Goal: Book appointment/travel/reservation: Book appointment/travel/reservation

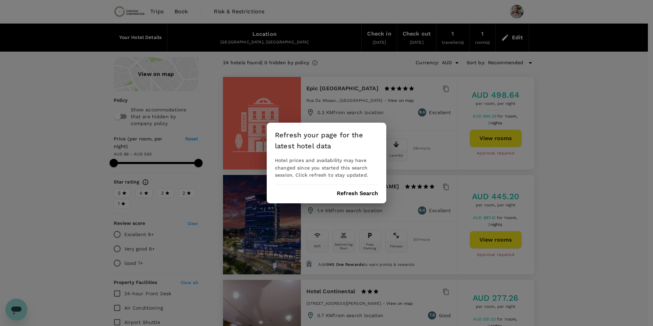
click at [372, 196] on button "Refresh Search" at bounding box center [357, 193] width 41 height 6
click at [352, 194] on button "Refresh Search" at bounding box center [357, 193] width 41 height 6
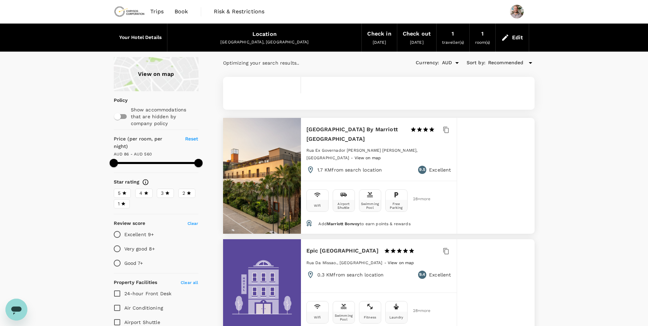
type input "559.38"
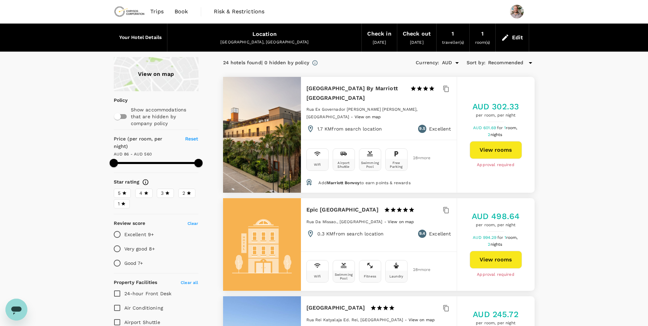
click at [182, 13] on span "Book" at bounding box center [181, 12] width 14 height 8
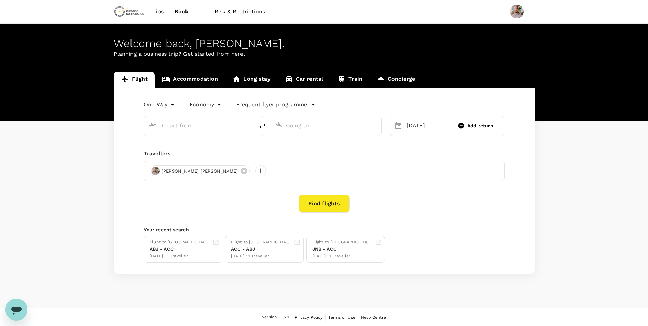
type input "Kotoka Intl (ACC)"
type input "OR Tambo Intl (JNB)"
type input "Kotoka Intl (ACC)"
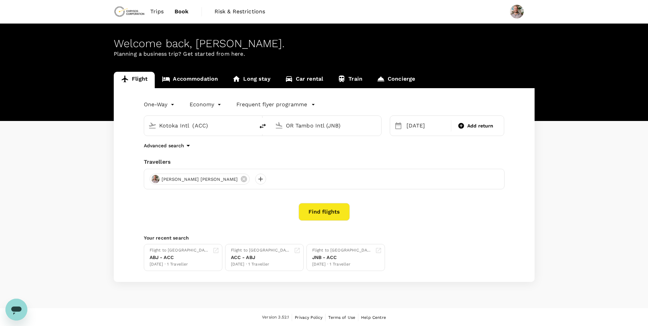
click at [350, 127] on input "OR Tambo Intl (JNB)" at bounding box center [326, 125] width 81 height 11
click at [346, 151] on p "Windhoek [PERSON_NAME] Intl" at bounding box center [310, 154] width 75 height 7
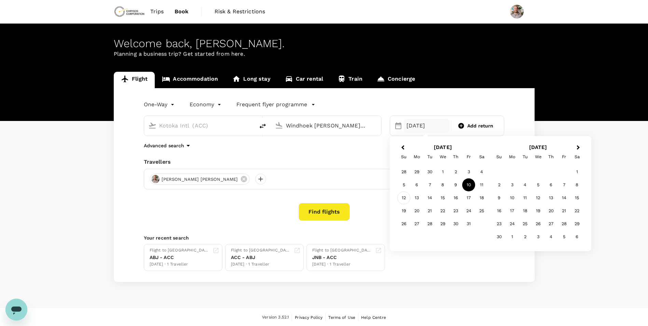
type input "Windhoek [PERSON_NAME] Intl (WDH)"
click at [405, 199] on div "12" at bounding box center [403, 197] width 13 height 13
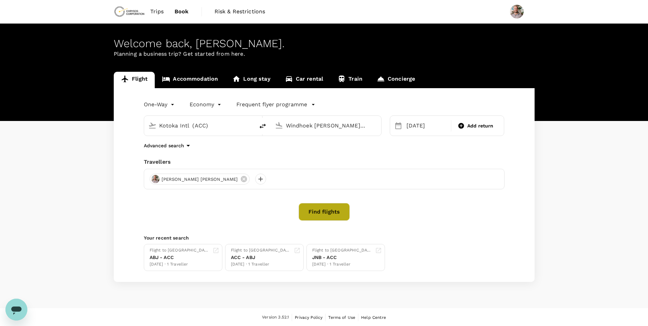
click at [339, 218] on button "Find flights" at bounding box center [323, 212] width 51 height 18
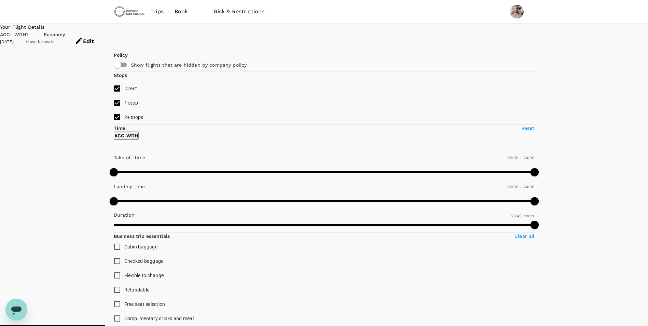
type input "3075"
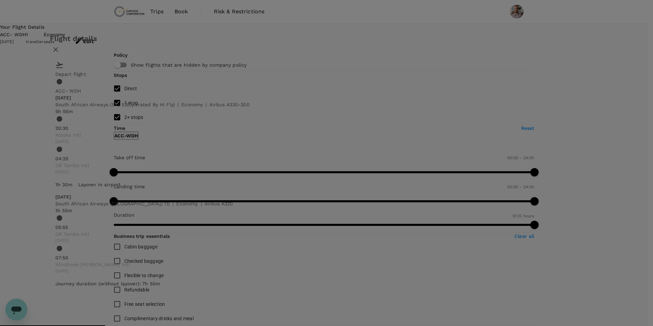
click at [60, 54] on icon "button" at bounding box center [56, 49] width 8 height 8
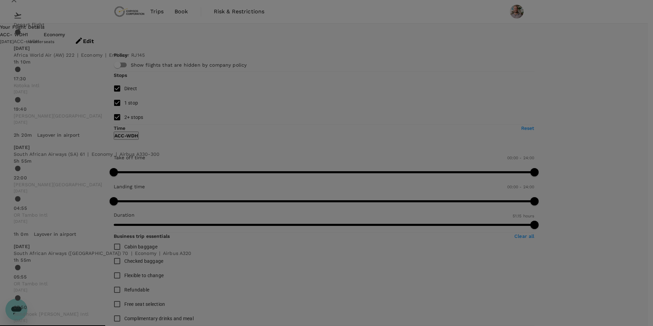
click at [18, 4] on icon "button" at bounding box center [14, 0] width 8 height 8
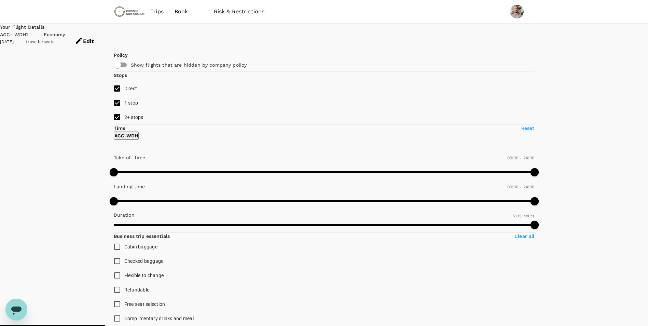
click at [103, 34] on button "Edit" at bounding box center [84, 41] width 38 height 20
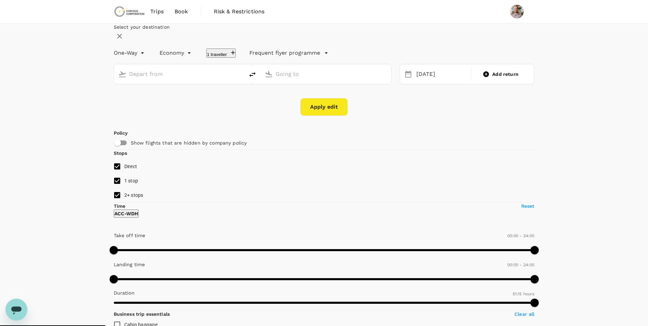
type input "Kotoka Intl (ACC)"
type input "Windhoek [PERSON_NAME] Intl (WDH)"
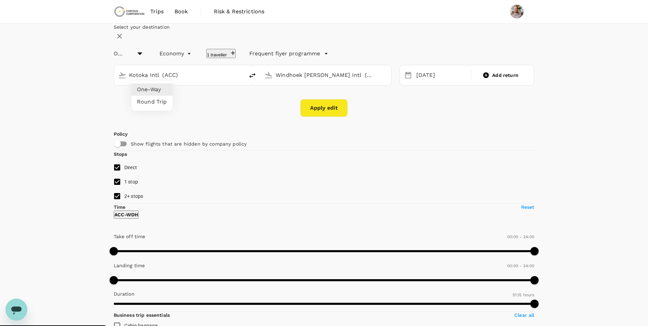
click at [161, 98] on li "Round Trip" at bounding box center [151, 102] width 41 height 12
type input "roundtrip"
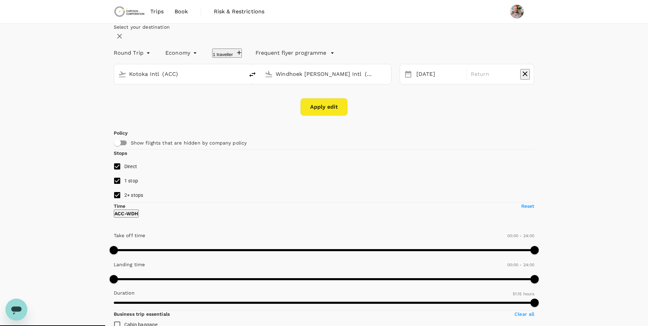
click at [203, 79] on input "Kotoka Intl (ACC)" at bounding box center [179, 74] width 101 height 11
click at [153, 105] on p "OR Tambo Intl" at bounding box center [136, 102] width 34 height 7
type input "OR Tambo Intl (JNB)"
click at [427, 81] on div "[DATE]" at bounding box center [438, 74] width 51 height 13
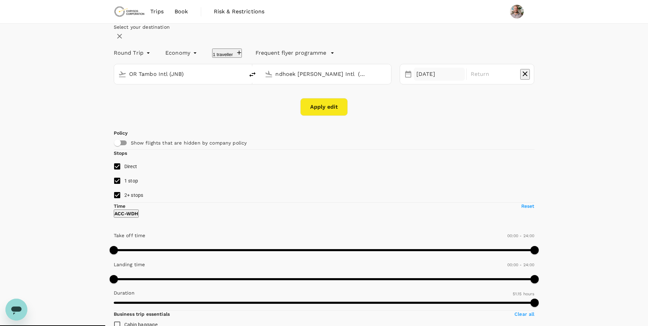
scroll to position [0, 0]
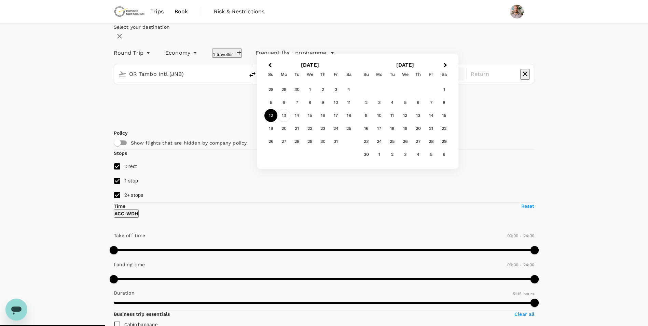
click at [290, 122] on div "13" at bounding box center [283, 115] width 13 height 13
click at [342, 122] on div "17" at bounding box center [335, 115] width 13 height 13
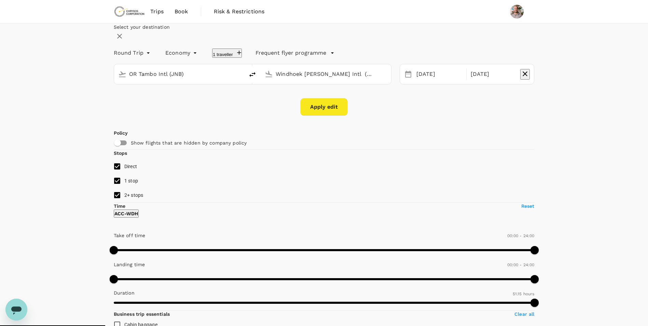
click at [327, 116] on button "Apply edit" at bounding box center [323, 107] width 47 height 18
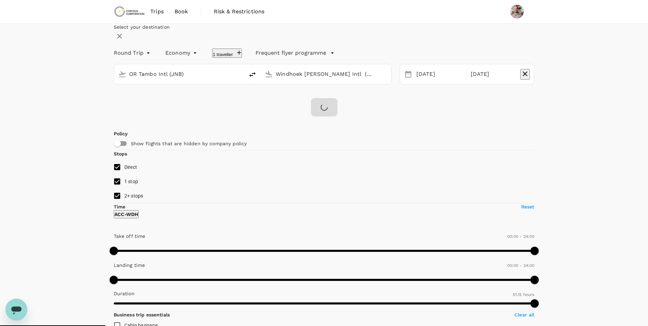
checkbox input "false"
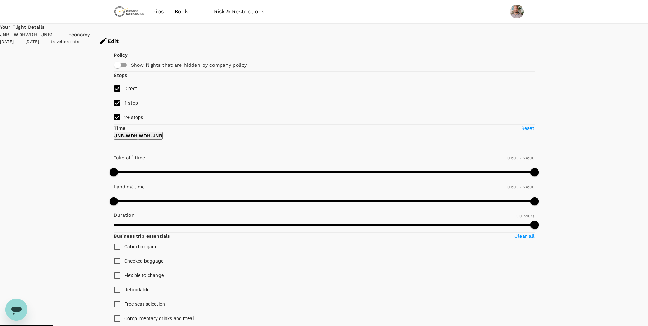
type input "1370"
checkbox input "true"
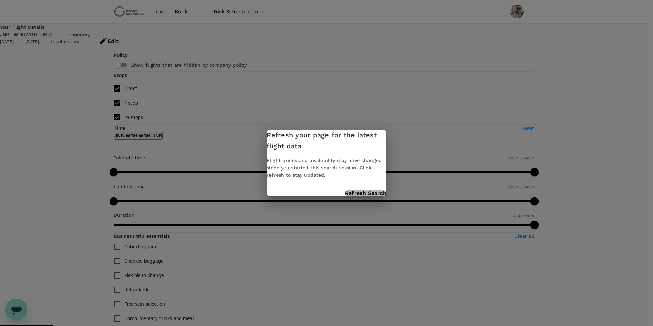
click at [370, 191] on button "Refresh Search" at bounding box center [365, 193] width 41 height 6
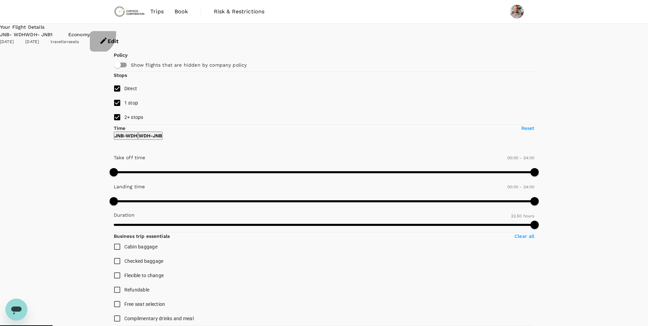
click at [108, 37] on icon "button" at bounding box center [103, 41] width 8 height 8
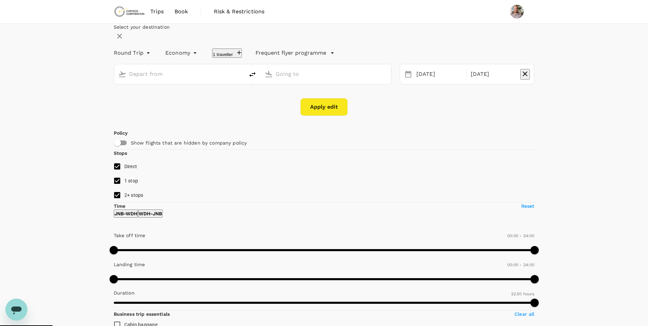
type input "OR Tambo Intl (JNB)"
click at [189, 79] on input "OR Tambo Intl (JNB)" at bounding box center [179, 74] width 101 height 11
click at [304, 79] on input "Windhoek [PERSON_NAME] Intl (WDH)" at bounding box center [325, 74] width 101 height 11
click at [322, 107] on div "Quatro de Fevereiro LAD" at bounding box center [286, 102] width 71 height 10
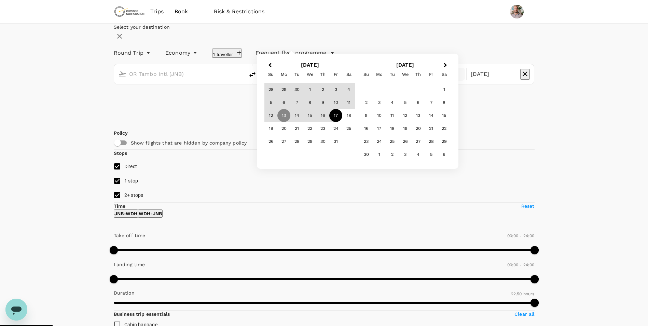
click at [352, 79] on input "Quatro de Fevereiro (LAD)" at bounding box center [325, 74] width 101 height 11
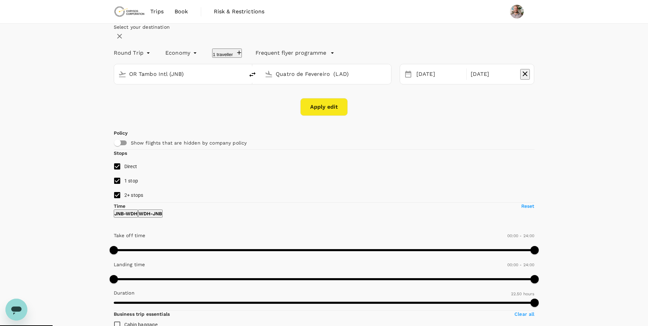
drag, startPoint x: 361, startPoint y: 93, endPoint x: 279, endPoint y: 100, distance: 82.5
click at [279, 80] on div "Quatro de Fevereiro (LAD)" at bounding box center [324, 73] width 125 height 14
type input "Quatro de Fevereiro (LAD)"
click at [267, 116] on div "Apply edit" at bounding box center [324, 107] width 421 height 18
click at [417, 81] on div "[DATE]" at bounding box center [438, 74] width 51 height 13
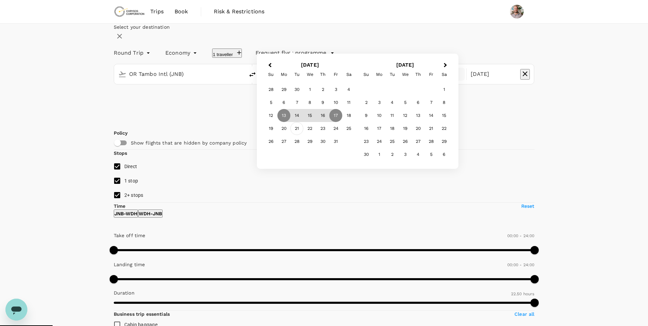
click at [303, 135] on div "21" at bounding box center [296, 128] width 13 height 13
click at [329, 135] on div "23" at bounding box center [322, 128] width 13 height 13
click at [320, 116] on button "Apply edit" at bounding box center [323, 107] width 47 height 18
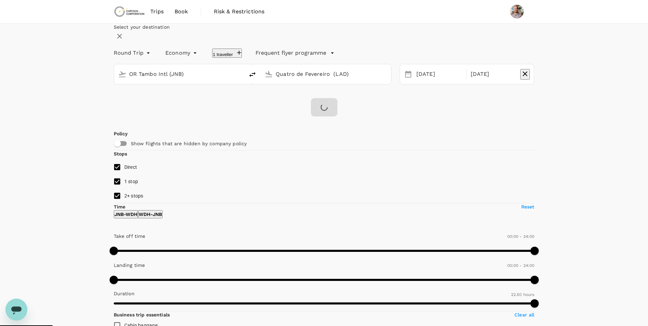
checkbox input "false"
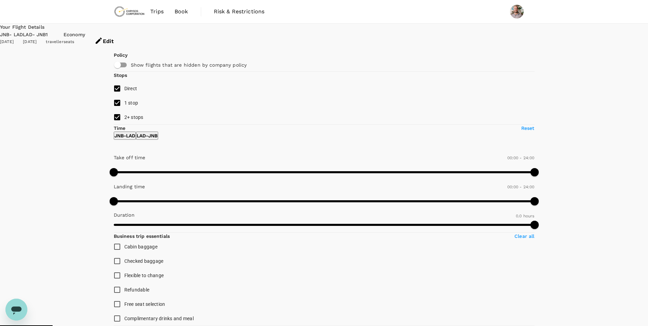
type input "1375"
checkbox input "true"
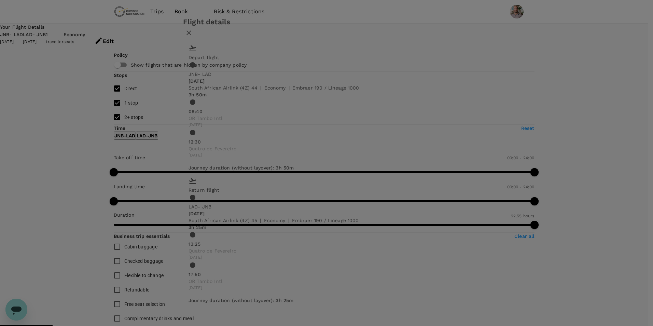
click at [193, 37] on icon "button" at bounding box center [189, 33] width 8 height 8
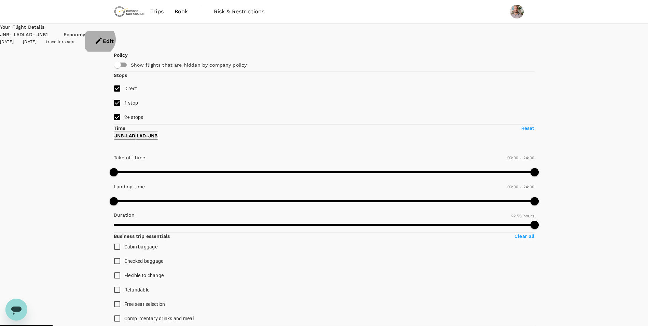
click at [123, 38] on button "Edit" at bounding box center [104, 41] width 38 height 20
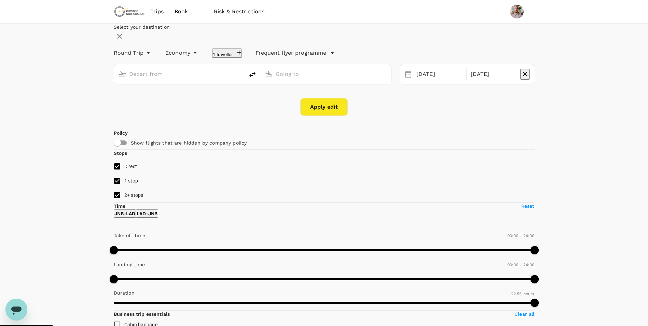
click at [213, 84] on div at bounding box center [179, 74] width 130 height 20
click at [206, 79] on input "text" at bounding box center [179, 74] width 101 height 11
type input "OR Tambo Intl (JNB)"
type input "Quatro de Fevereiro (LAD)"
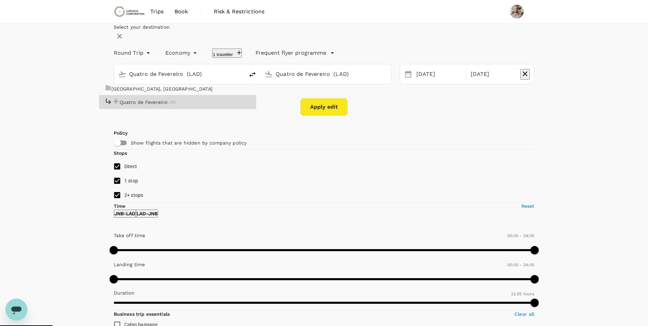
type input "Quatro de Fevereiro (LAD)"
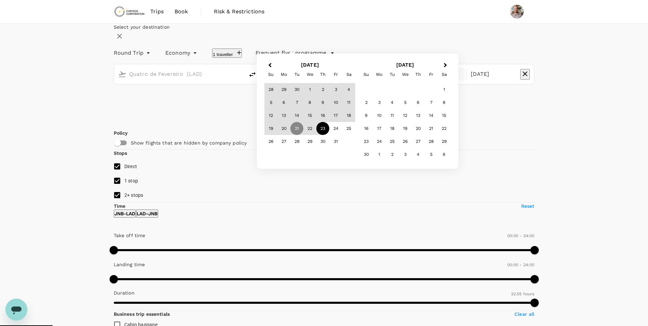
type input "Kotoka Intl (ACC)"
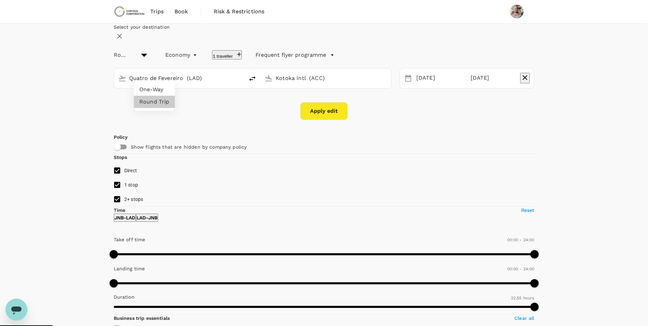
click at [168, 95] on li "One-Way" at bounding box center [154, 89] width 41 height 12
type input "oneway"
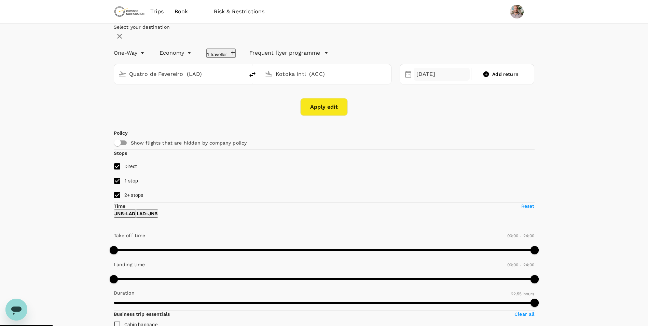
click at [426, 81] on div "[DATE]" at bounding box center [441, 74] width 56 height 13
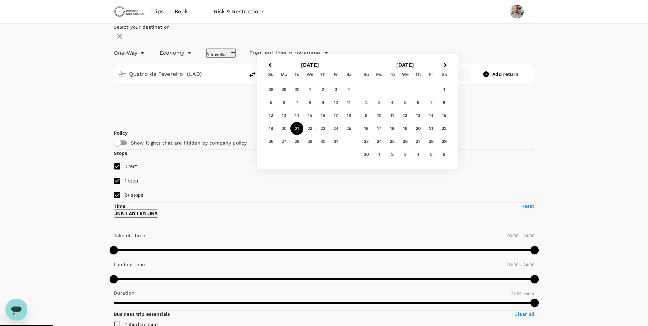
click at [329, 135] on div "23" at bounding box center [322, 128] width 13 height 13
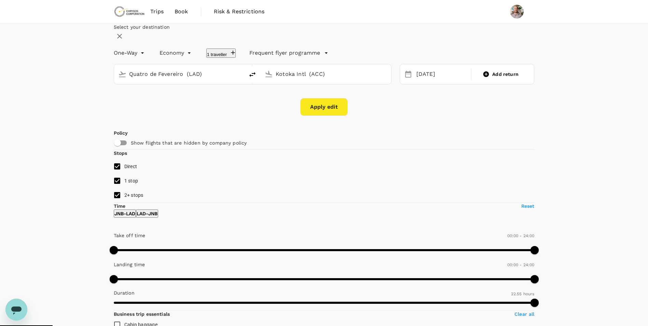
drag, startPoint x: 335, startPoint y: 128, endPoint x: 337, endPoint y: 162, distance: 34.9
click at [335, 116] on button "Apply edit" at bounding box center [323, 107] width 47 height 18
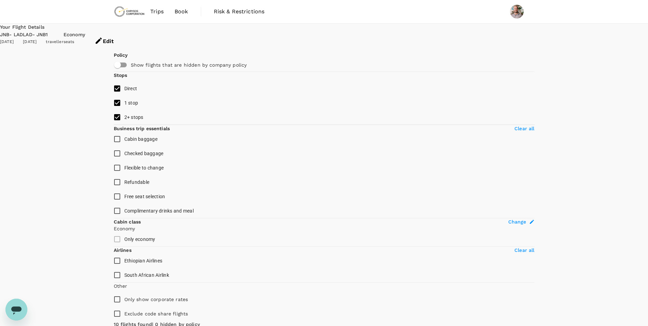
checkbox input "false"
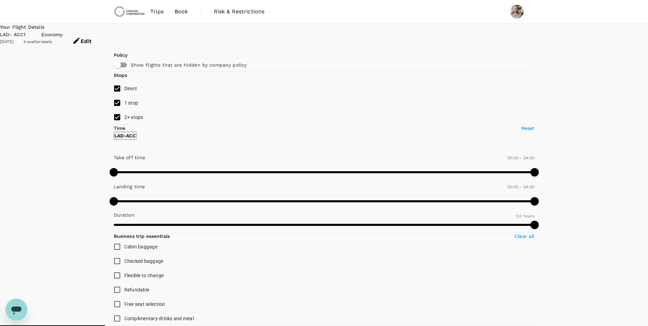
type input "1580"
checkbox input "true"
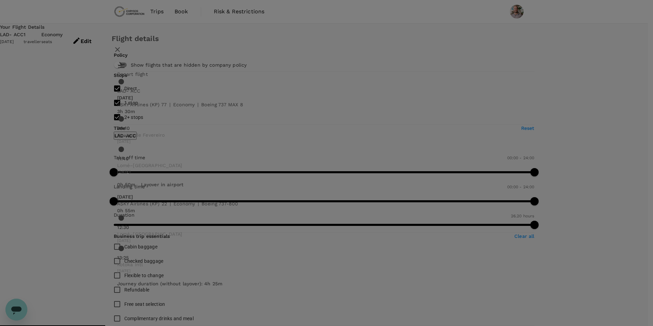
click at [122, 54] on icon "button" at bounding box center [117, 49] width 8 height 8
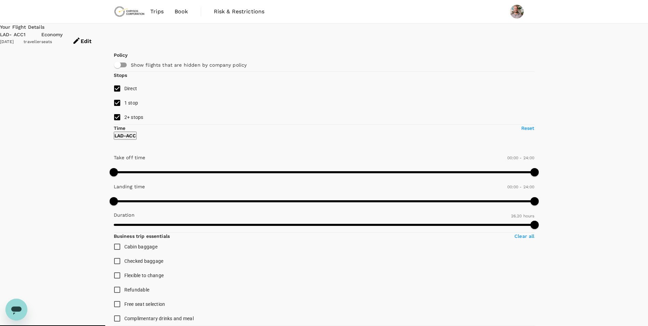
click at [81, 37] on icon "button" at bounding box center [76, 41] width 8 height 8
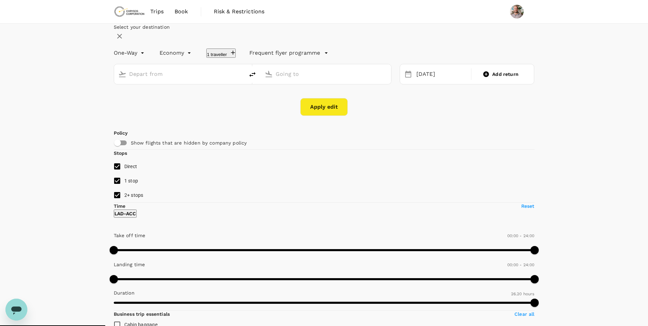
type input "Quatro de Fevereiro (LAD)"
type input "Kotoka Intl (ACC)"
click at [420, 81] on div "[DATE]" at bounding box center [441, 74] width 56 height 13
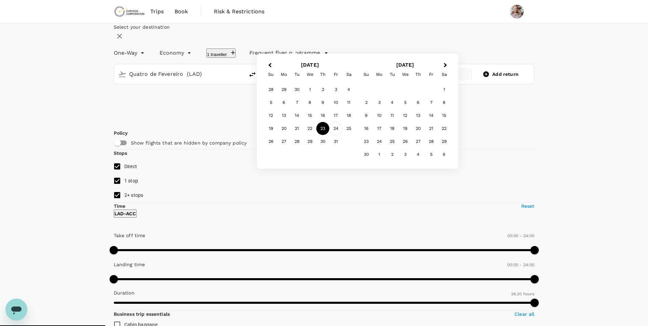
click at [342, 135] on div "24" at bounding box center [335, 128] width 13 height 13
click at [333, 116] on button "Apply edit" at bounding box center [323, 107] width 47 height 18
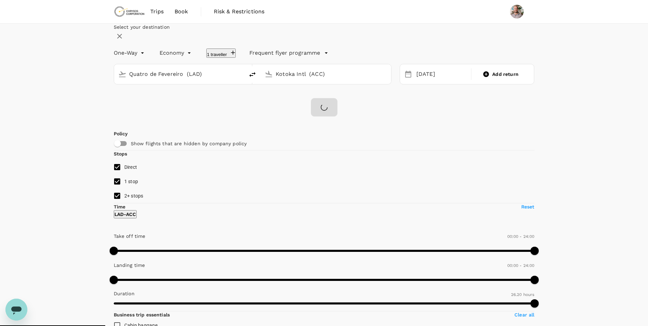
checkbox input "false"
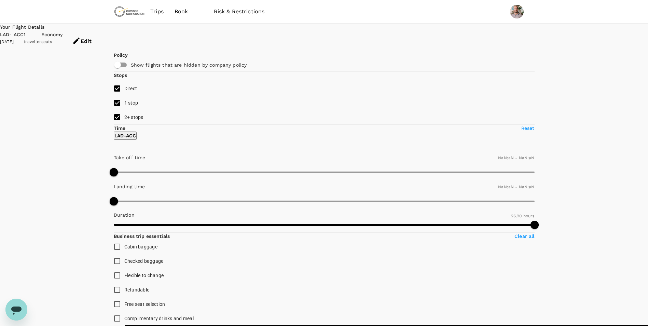
type input "1440"
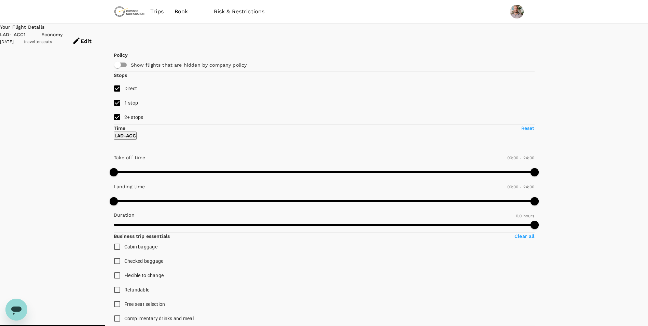
checkbox input "true"
type input "2290"
checkbox input "false"
click at [101, 32] on button "Edit" at bounding box center [82, 41] width 38 height 20
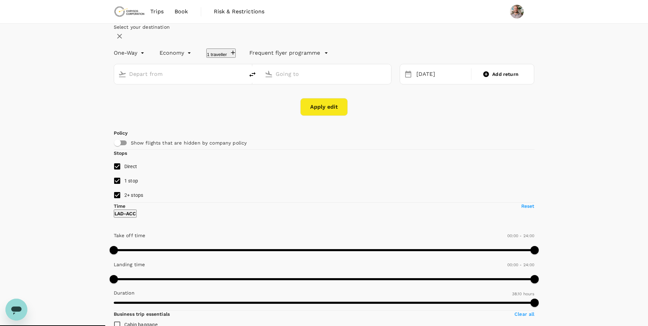
type input "Quatro de Fevereiro (LAD)"
type input "Kotoka Intl (ACC)"
click at [421, 81] on div "[DATE]" at bounding box center [441, 74] width 56 height 13
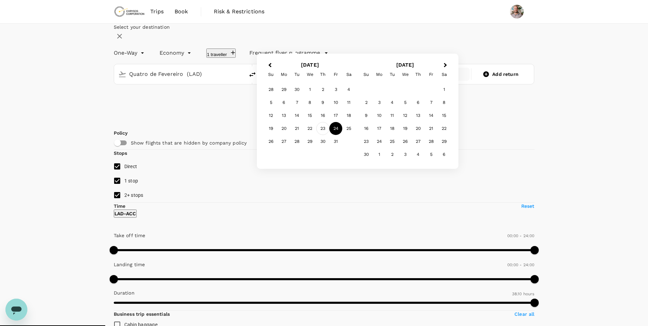
click at [329, 135] on div "23" at bounding box center [322, 128] width 13 height 13
click at [339, 116] on button "Apply edit" at bounding box center [323, 107] width 47 height 18
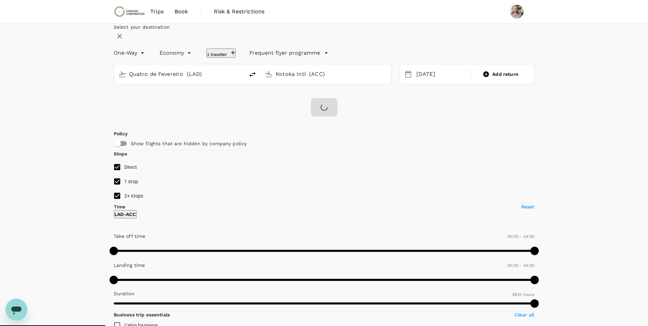
checkbox input "false"
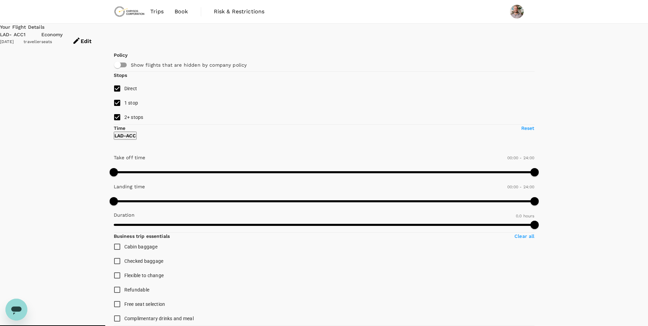
type input "1580"
checkbox input "true"
click at [101, 36] on button "Edit" at bounding box center [82, 41] width 38 height 20
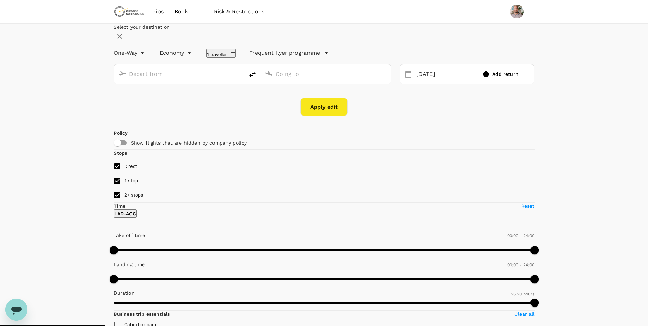
type input "Quatro de Fevereiro (LAD)"
type input "Kotoka Intl (ACC)"
click at [414, 81] on div "[DATE]" at bounding box center [441, 74] width 56 height 13
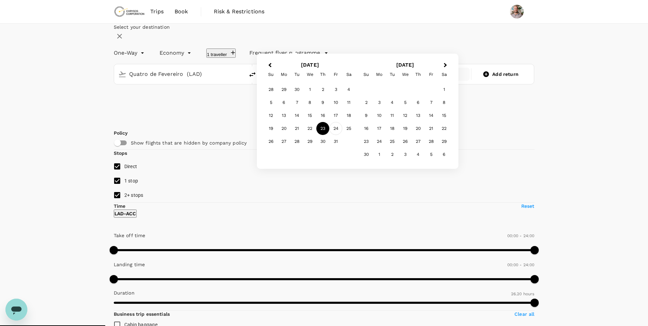
click at [342, 135] on div "24" at bounding box center [335, 128] width 13 height 13
drag, startPoint x: 326, startPoint y: 124, endPoint x: 338, endPoint y: 127, distance: 12.5
click at [326, 116] on button "Apply edit" at bounding box center [323, 107] width 47 height 18
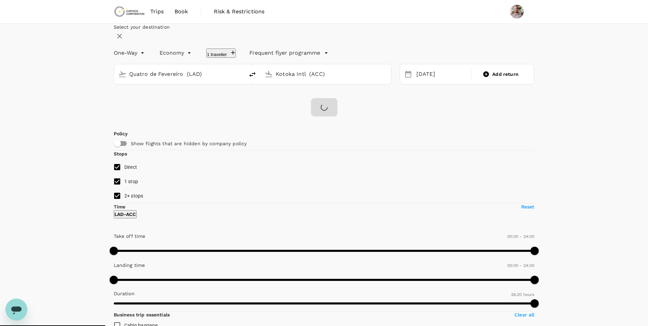
checkbox input "false"
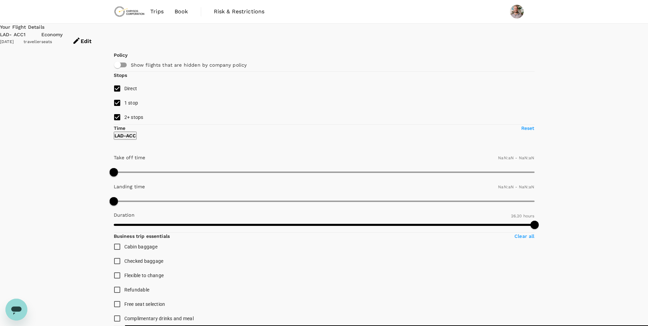
type input "1440"
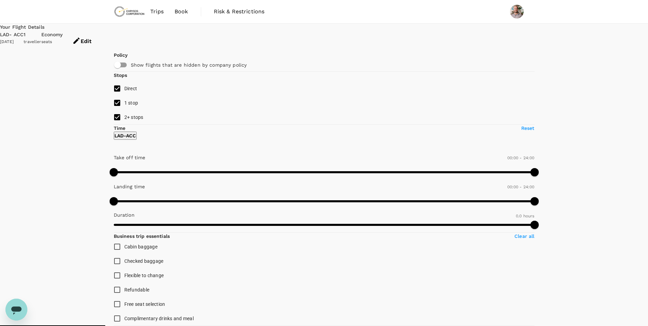
checkbox input "true"
type input "2290"
checkbox input "false"
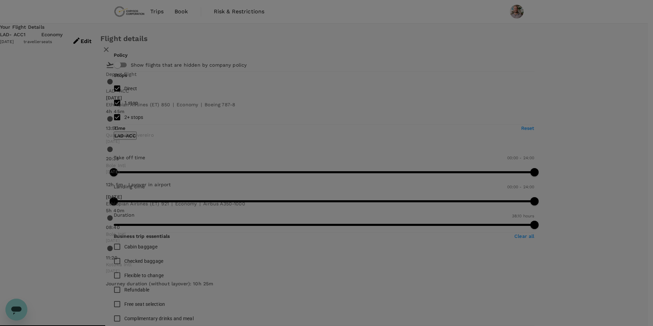
click at [110, 54] on icon "button" at bounding box center [106, 49] width 8 height 8
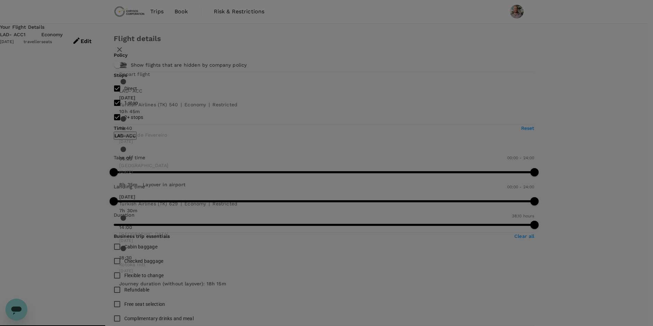
click at [124, 54] on icon "button" at bounding box center [119, 49] width 8 height 8
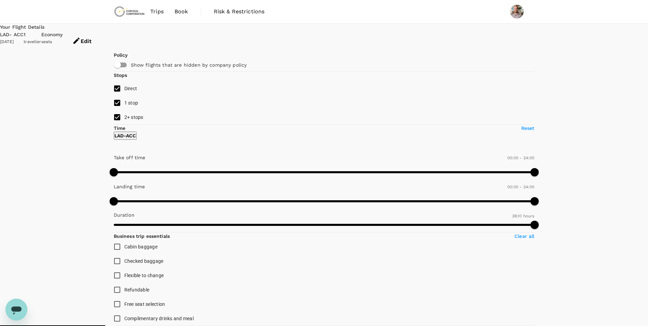
click at [24, 39] on div "[DATE]" at bounding box center [12, 42] width 24 height 7
click at [101, 32] on button "Edit" at bounding box center [82, 41] width 38 height 20
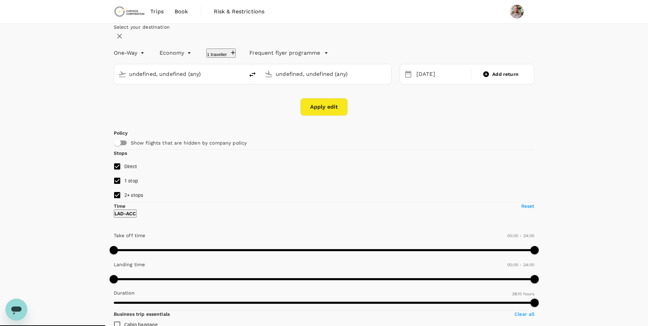
type input "Quatro de Fevereiro (LAD)"
type input "Kotoka Intl (ACC)"
click at [176, 79] on input "text" at bounding box center [179, 74] width 101 height 11
type input "Quatro de Fevereiro (LAD)"
type input "Kotoka Intl (ACC)"
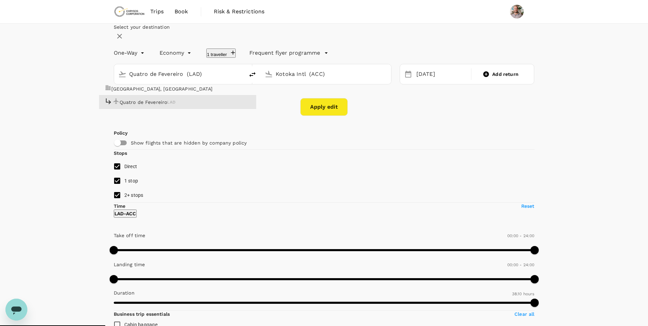
type input "Quatro de Fevereiro (LAD)"
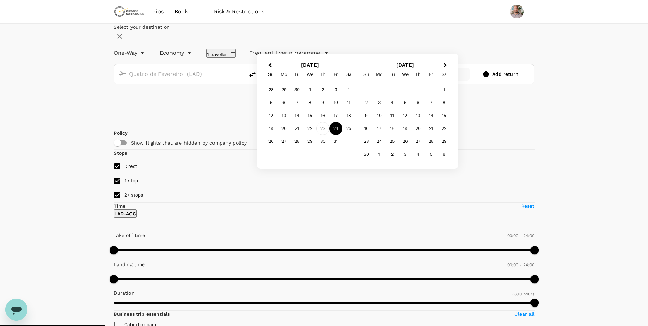
type input "OR Tambo Intl (JNB)"
click at [329, 135] on div "23" at bounding box center [322, 128] width 13 height 13
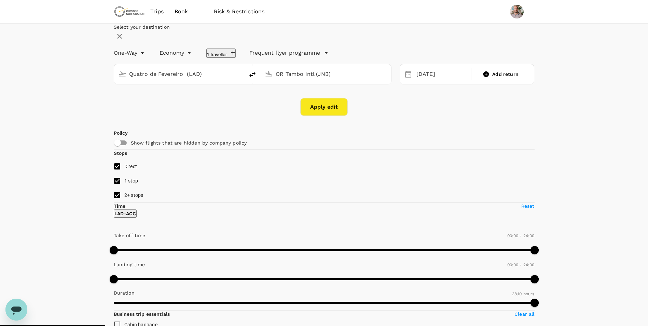
click at [326, 116] on button "Apply edit" at bounding box center [323, 107] width 47 height 18
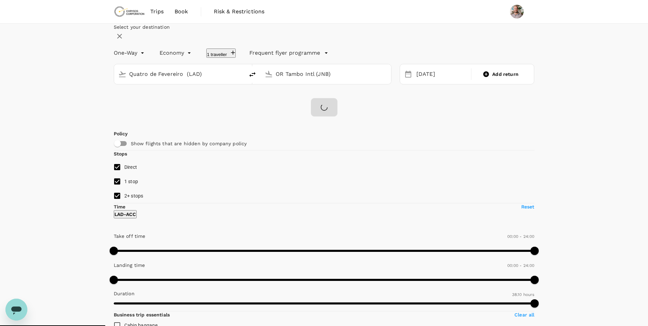
checkbox input "false"
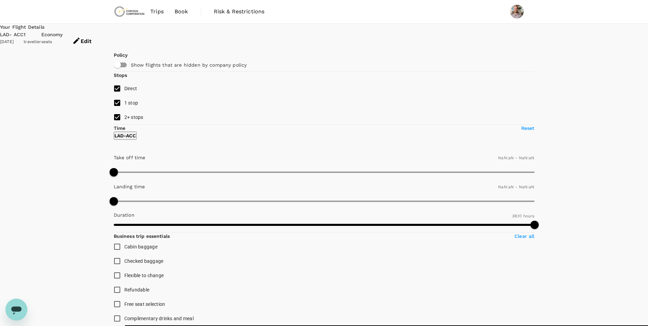
type input "1440"
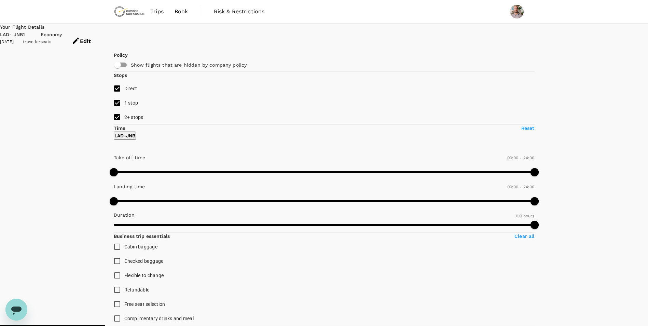
type input "1335"
checkbox input "true"
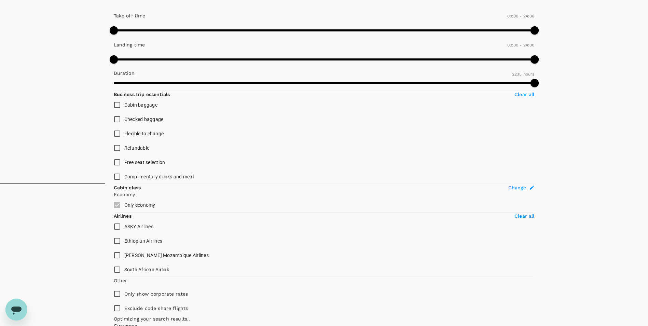
scroll to position [34, 0]
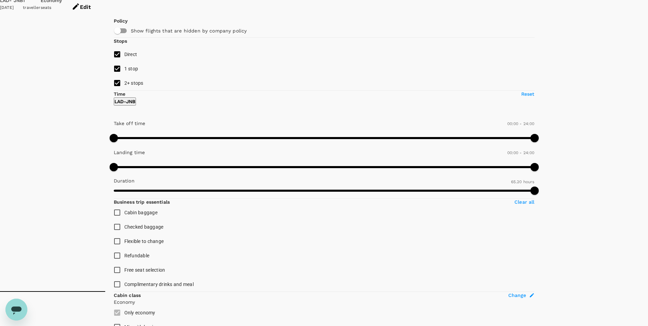
type input "3920"
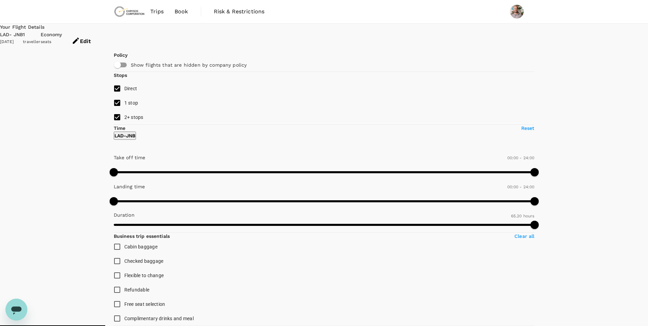
click at [100, 31] on div "Edit" at bounding box center [81, 41] width 38 height 20
click at [100, 32] on button "Edit" at bounding box center [81, 41] width 38 height 20
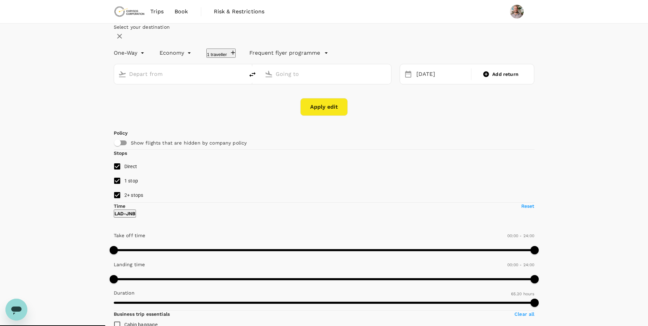
type input "Quatro de Fevereiro (LAD)"
type input "OR Tambo Intl (JNB)"
click at [435, 81] on div "[DATE]" at bounding box center [441, 74] width 56 height 13
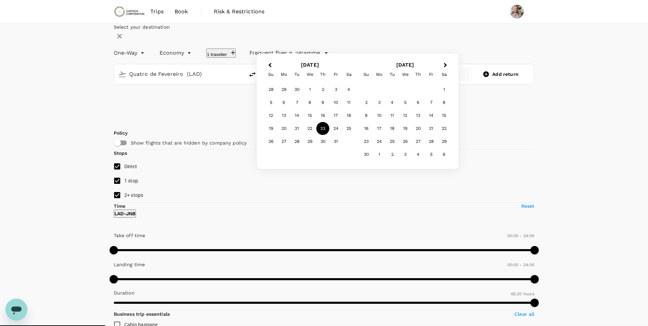
click at [342, 135] on div "24" at bounding box center [335, 128] width 13 height 13
click at [335, 116] on button "Apply edit" at bounding box center [323, 107] width 47 height 18
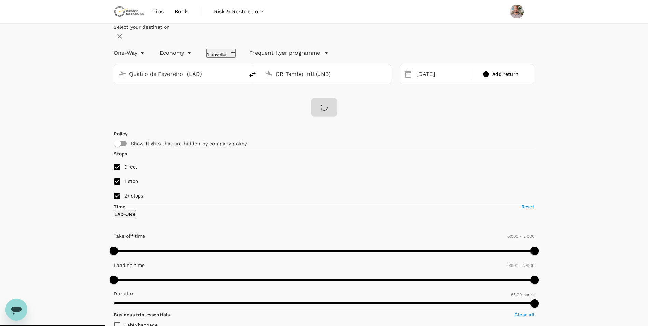
checkbox input "false"
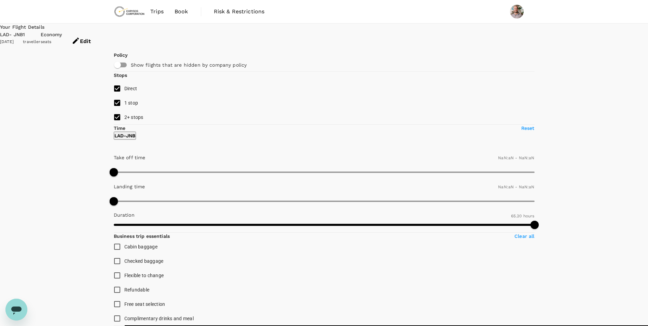
type input "1440"
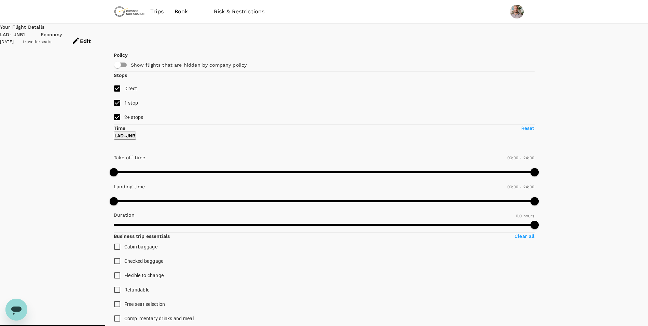
type input "1335"
checkbox input "true"
click at [100, 39] on button "Edit" at bounding box center [81, 41] width 38 height 20
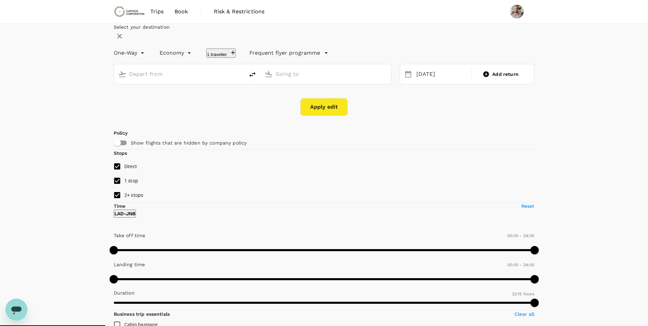
type input "Quatro de Fevereiro (LAD)"
type input "OR Tambo Intl (JNB)"
click at [413, 81] on div "[DATE]" at bounding box center [441, 74] width 56 height 13
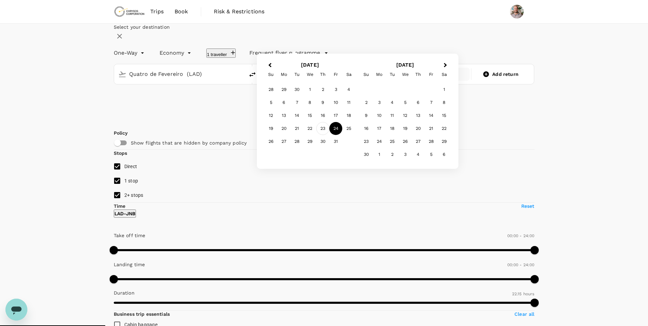
click at [329, 135] on div "23" at bounding box center [322, 128] width 13 height 13
click at [339, 116] on button "Apply edit" at bounding box center [323, 107] width 47 height 18
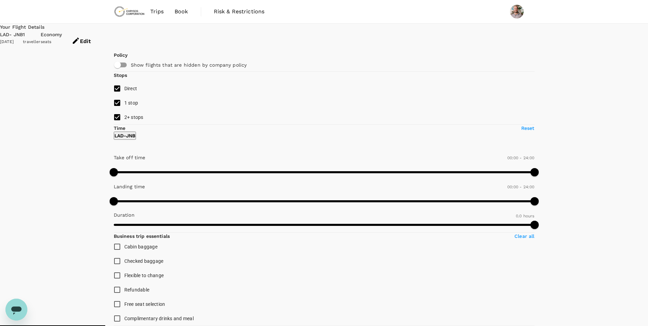
checkbox input "true"
type input "3920"
click at [100, 31] on button "Edit" at bounding box center [81, 41] width 38 height 20
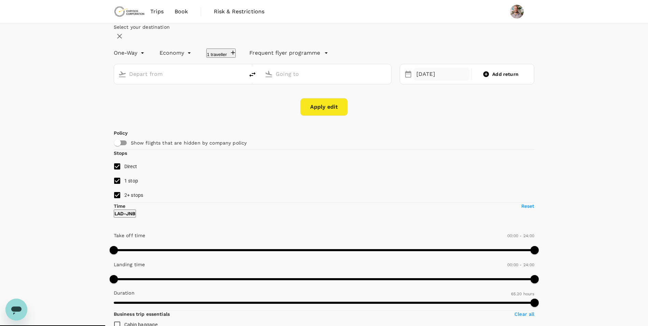
type input "Quatro de Fevereiro (LAD)"
type input "OR Tambo Intl (JNB)"
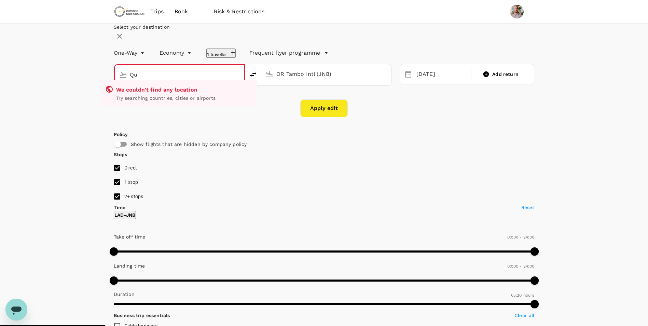
type input "Q"
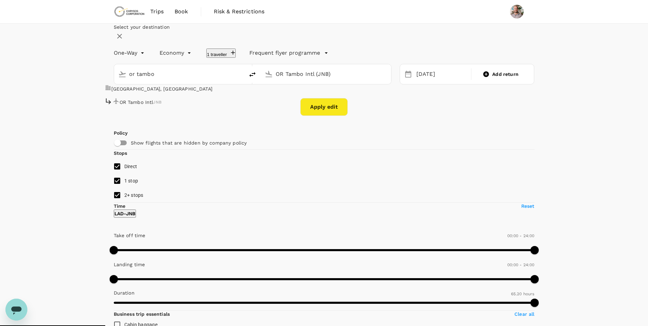
click at [153, 105] on p "OR Tambo Intl" at bounding box center [136, 102] width 34 height 7
type input "OR Tambo Intl (JNB)"
click at [315, 79] on input "OR Tambo Intl (JNB)" at bounding box center [325, 74] width 101 height 11
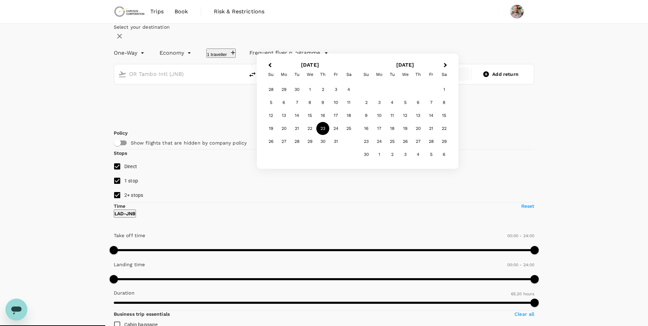
type input "Kotoka Intl (ACC)"
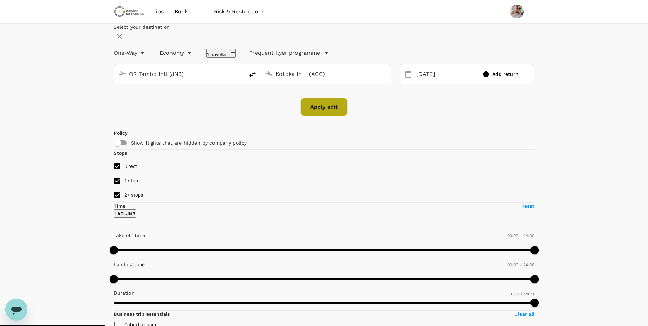
click at [333, 116] on button "Apply edit" at bounding box center [323, 107] width 47 height 18
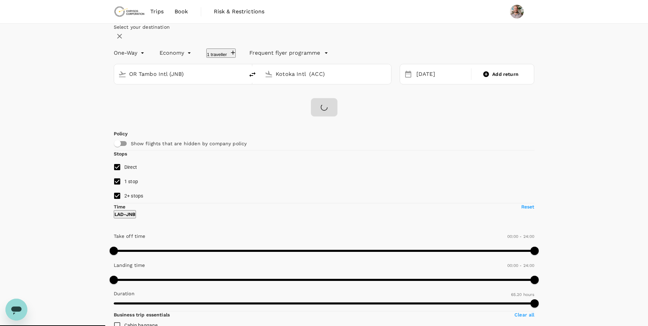
checkbox input "false"
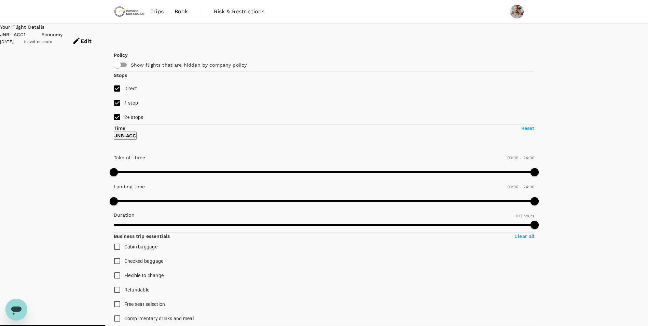
type input "1440"
checkbox input "true"
type input "1450"
click at [117, 110] on input "1 stop" at bounding box center [117, 103] width 14 height 14
checkbox input "false"
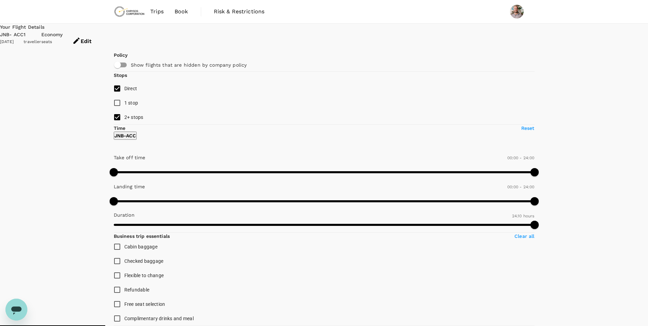
click at [117, 124] on input "2+ stops" at bounding box center [117, 117] width 14 height 14
checkbox input "false"
type input "1965"
click at [101, 32] on button "Edit" at bounding box center [82, 41] width 38 height 20
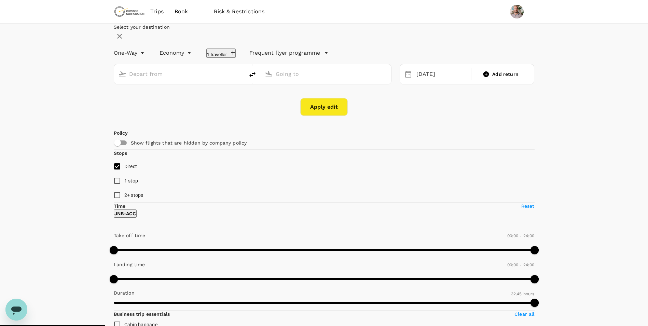
type input "OR Tambo Intl (JNB)"
type input "Kotoka Intl (ACC)"
click at [418, 81] on div "[DATE]" at bounding box center [441, 74] width 56 height 13
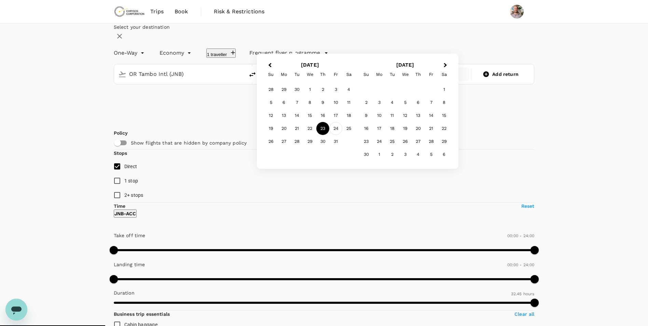
click at [342, 135] on div "24" at bounding box center [335, 128] width 13 height 13
click at [336, 116] on button "Apply edit" at bounding box center [323, 107] width 47 height 18
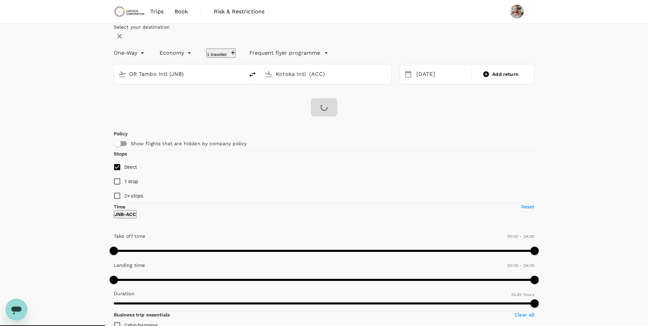
checkbox input "false"
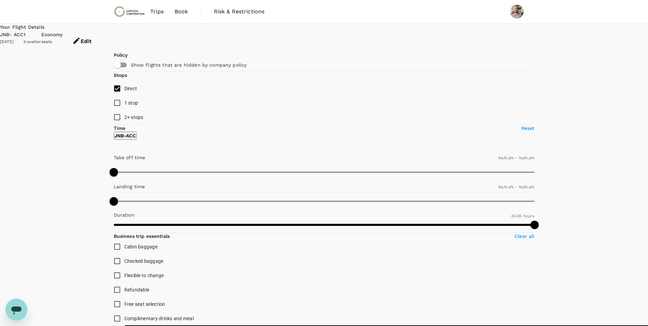
type input "1440"
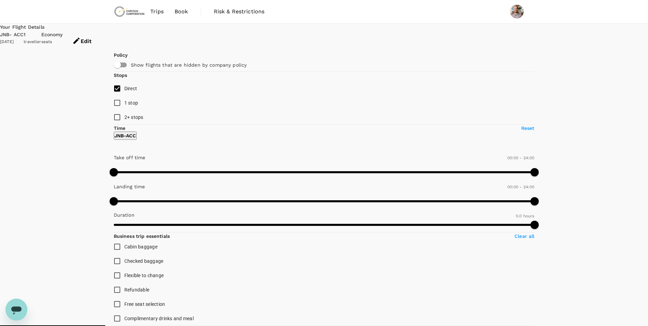
type input "1450"
checkbox input "true"
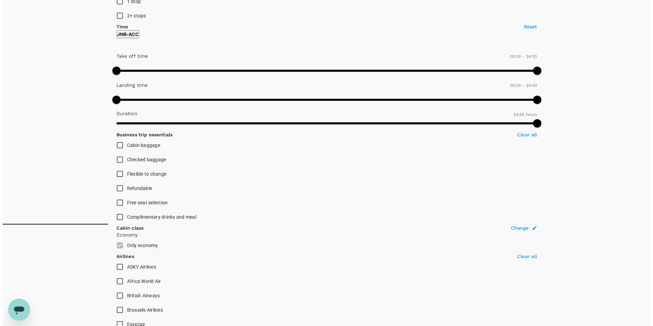
scroll to position [102, 0]
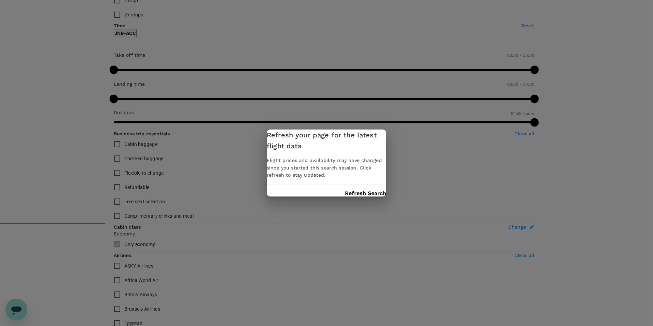
click at [357, 194] on button "Refresh Search" at bounding box center [365, 193] width 41 height 6
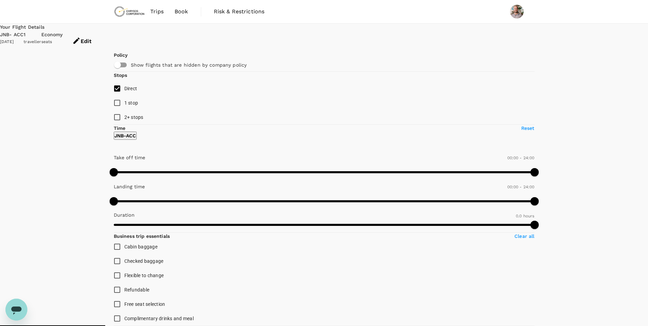
type input "1430"
click at [101, 35] on button "Edit" at bounding box center [82, 41] width 38 height 20
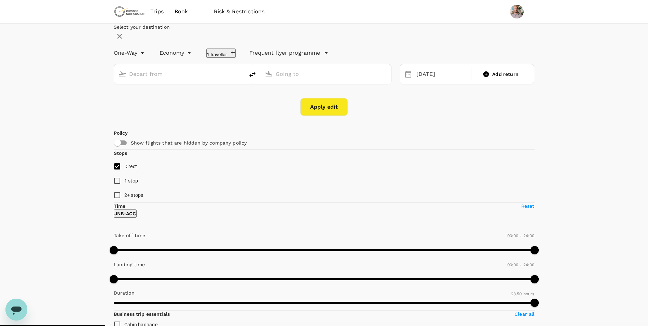
type input "OR Tambo Intl (JNB)"
click at [330, 79] on input "Kotoka Intl (ACC)" at bounding box center [325, 74] width 101 height 11
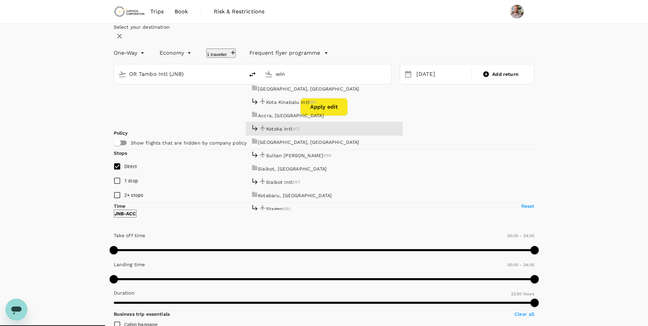
type input "wind"
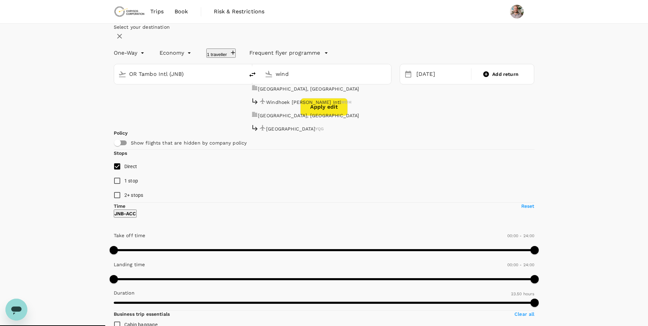
type input "1450"
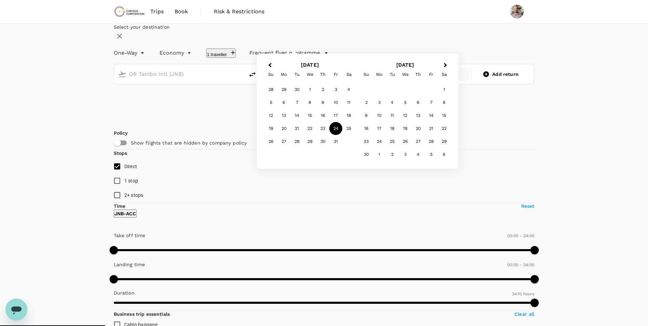
type input "Windhoek [PERSON_NAME] Intl (WDH)"
click at [290, 122] on div "13" at bounding box center [283, 115] width 13 height 13
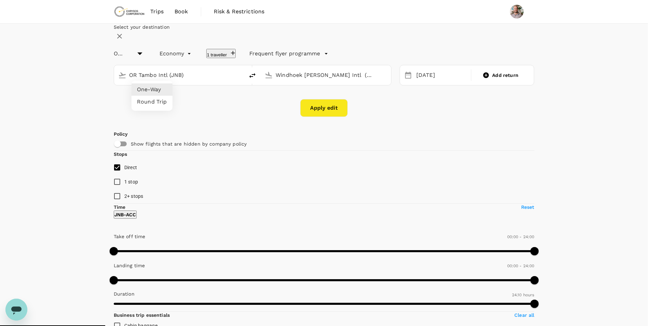
type input "3295"
click at [151, 105] on li "Round Trip" at bounding box center [151, 102] width 41 height 12
type input "roundtrip"
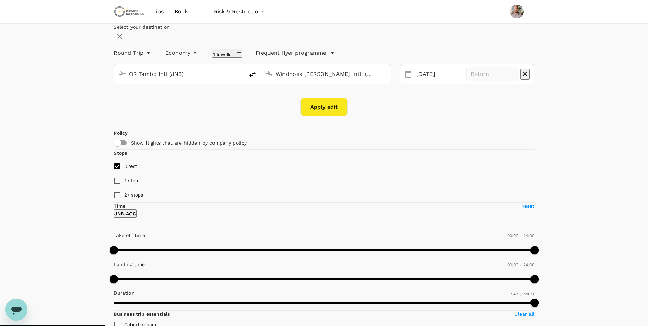
click at [479, 78] on p "Return" at bounding box center [493, 74] width 46 height 8
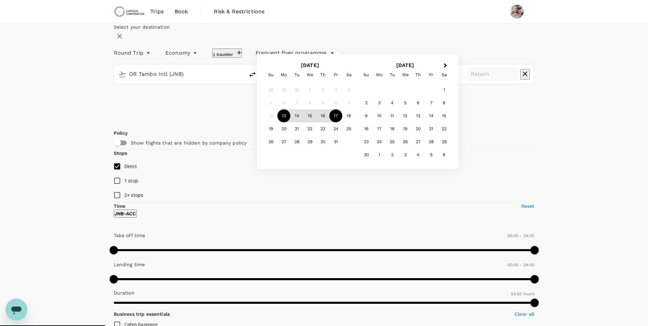
click at [342, 122] on div "17" at bounding box center [335, 115] width 13 height 13
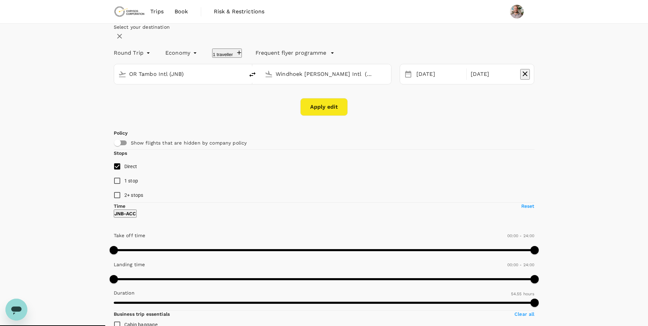
click at [333, 116] on button "Apply edit" at bounding box center [323, 107] width 47 height 18
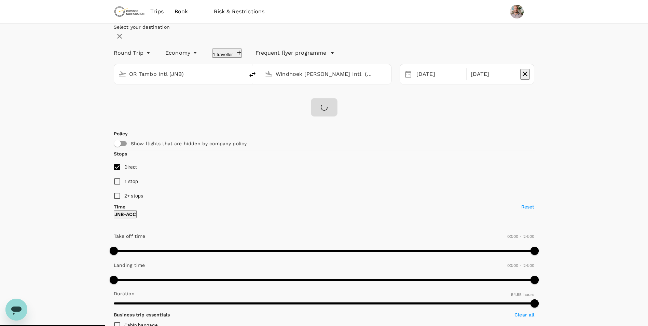
checkbox input "false"
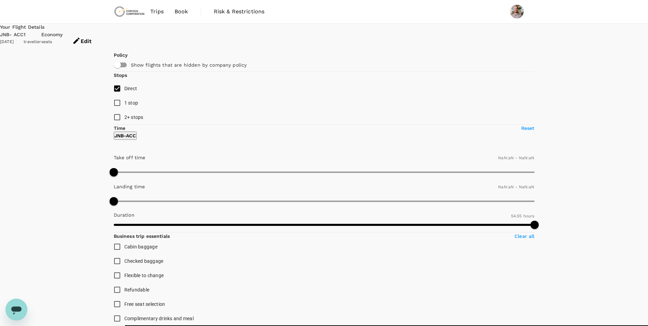
type input "1440"
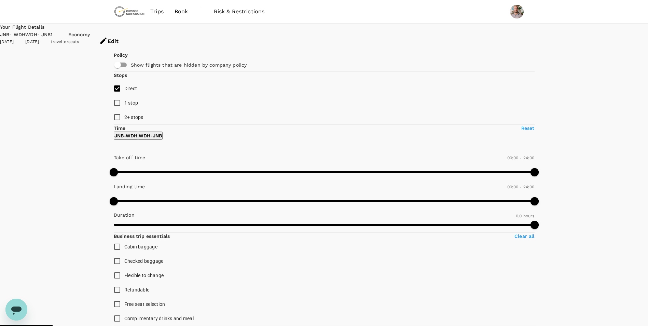
type input "1370"
checkbox input "true"
click at [106, 38] on icon "button" at bounding box center [103, 41] width 6 height 6
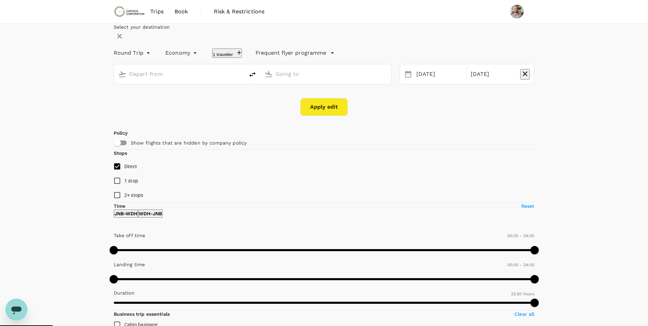
click at [211, 79] on input "text" at bounding box center [179, 74] width 101 height 11
type input "OR Tambo Intl (JNB)"
type input "Windhoek [PERSON_NAME] Intl (WDH)"
drag, startPoint x: 211, startPoint y: 94, endPoint x: 127, endPoint y: 94, distance: 84.0
click at [127, 84] on div "OR Tambo Intl (JNB) Windhoek [PERSON_NAME] Intl (WDH)" at bounding box center [248, 70] width 286 height 29
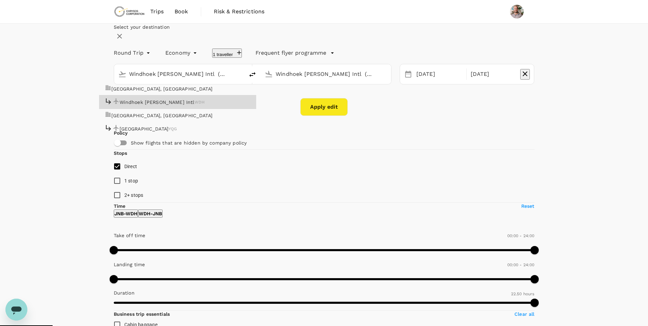
type input "Windhoek [PERSON_NAME] Intl (WDH)"
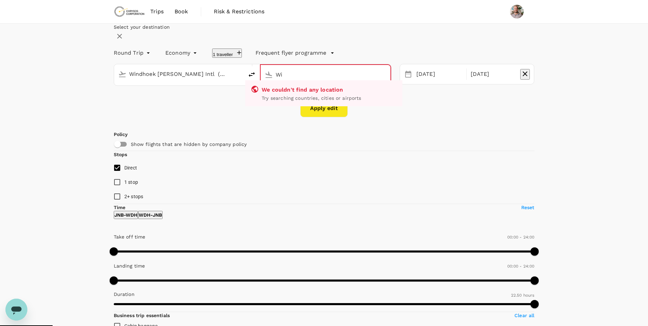
type input "W"
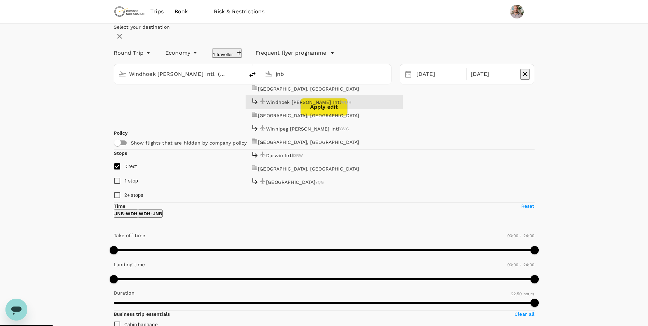
type input "Windhoek [PERSON_NAME] Intl (WDH)"
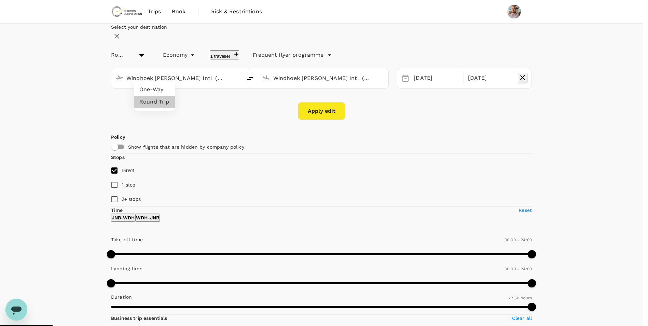
click at [151, 86] on li "One-Way" at bounding box center [154, 89] width 41 height 12
type input "oneway"
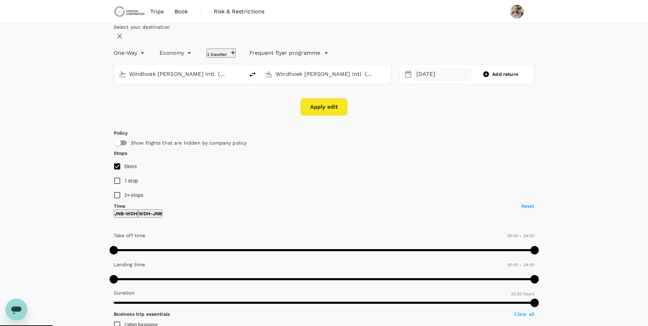
click at [432, 81] on div "[DATE]" at bounding box center [441, 74] width 56 height 13
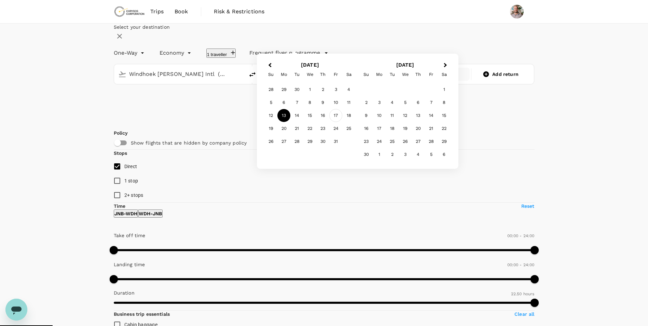
click at [342, 122] on div "17" at bounding box center [335, 115] width 13 height 13
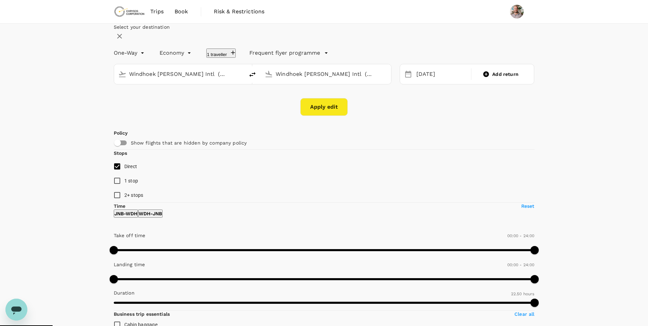
click at [332, 116] on button "Apply edit" at bounding box center [323, 107] width 47 height 18
click at [325, 79] on input "Windhoek [PERSON_NAME] Intl (WDH)" at bounding box center [325, 74] width 101 height 11
click at [300, 105] on p "OR Tambo Intl" at bounding box center [283, 102] width 34 height 7
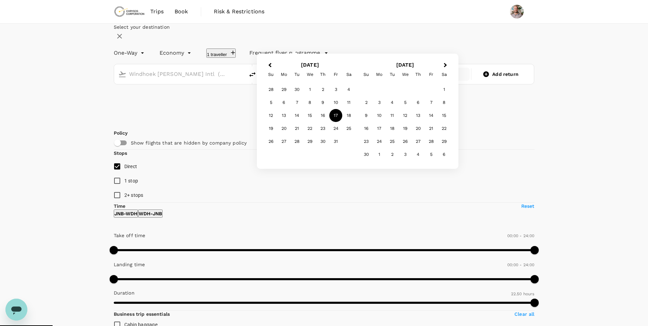
type input "OR Tambo Intl (JNB)"
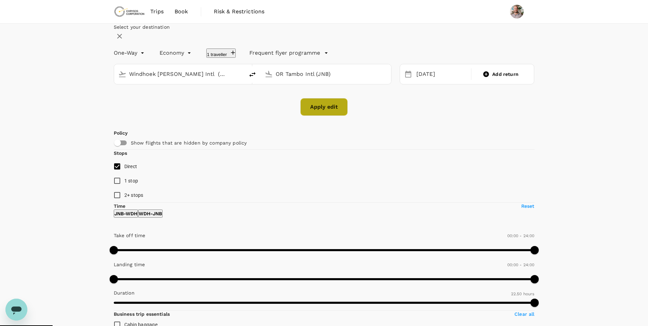
click at [326, 116] on button "Apply edit" at bounding box center [323, 107] width 47 height 18
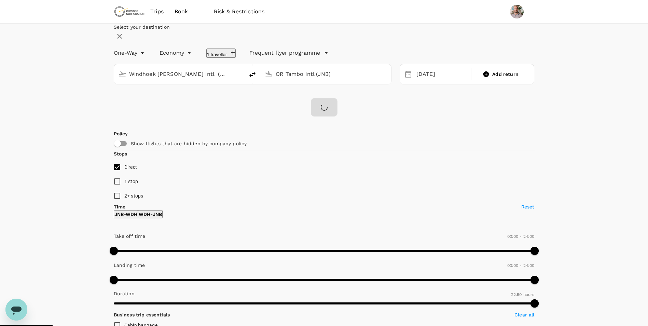
checkbox input "false"
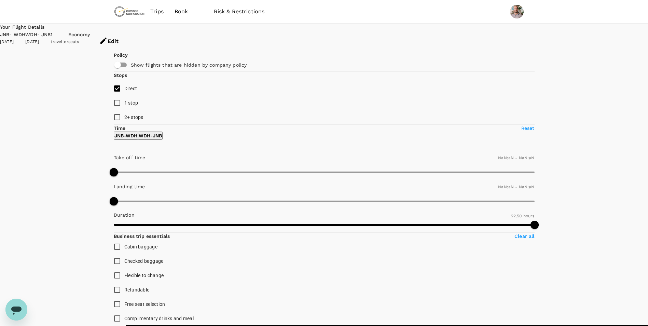
type input "1440"
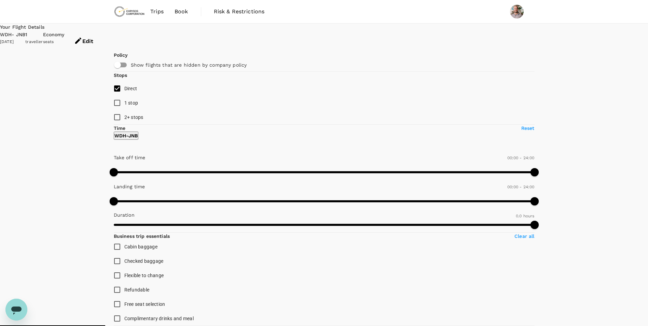
type input "1355"
checkbox input "true"
click at [103, 36] on button "Edit" at bounding box center [84, 41] width 38 height 20
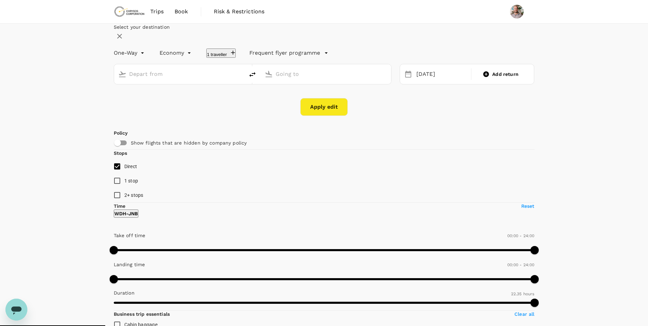
type input "Windhoek [PERSON_NAME] Intl (WDH)"
type input "OR Tambo Intl (JNB)"
click at [198, 79] on input "Windhoek [PERSON_NAME] Intl (WDH)" at bounding box center [179, 74] width 101 height 11
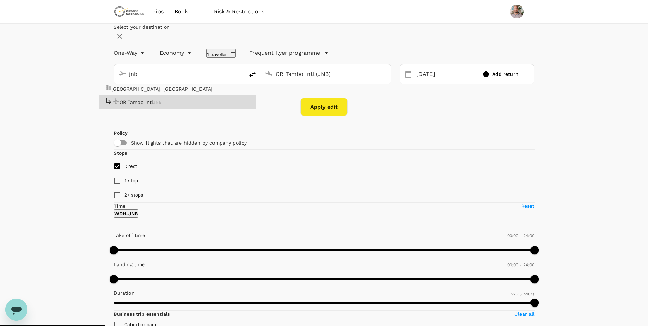
type input "OR Tambo Intl (JNB)"
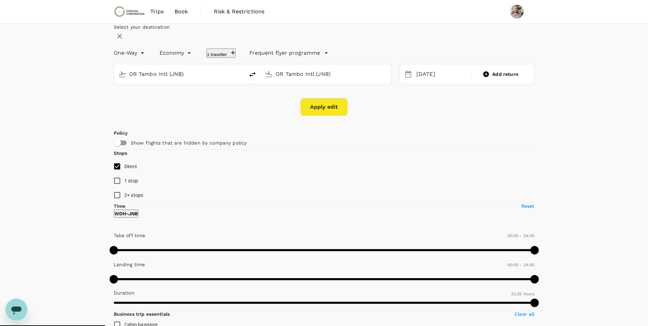
click at [313, 79] on input "OR Tambo Intl (JNB)" at bounding box center [325, 74] width 101 height 11
click at [292, 105] on p "Kotoka Intl" at bounding box center [279, 102] width 26 height 7
type input "Kotoka Intl (ACC)"
click at [342, 135] on div "24" at bounding box center [335, 128] width 13 height 13
click at [327, 116] on button "Apply edit" at bounding box center [323, 107] width 47 height 18
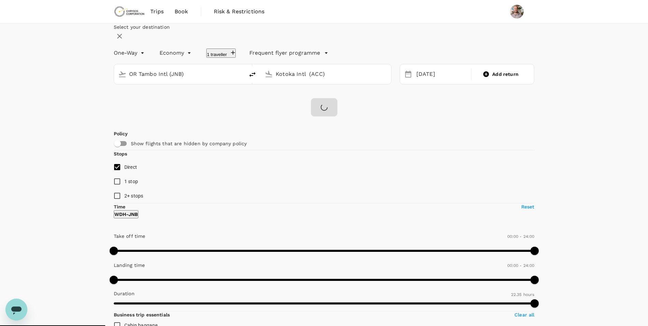
checkbox input "false"
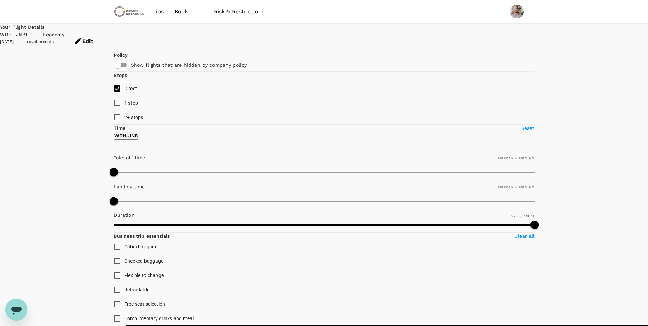
type input "1440"
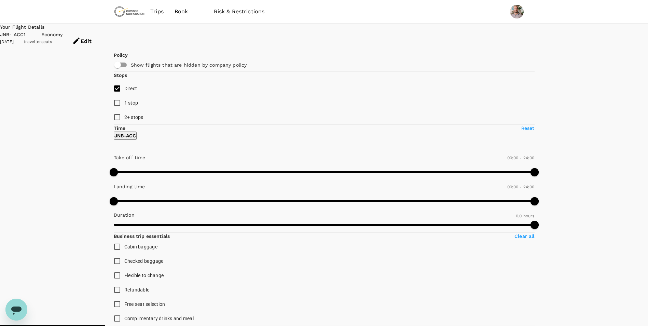
type input "1430"
checkbox input "true"
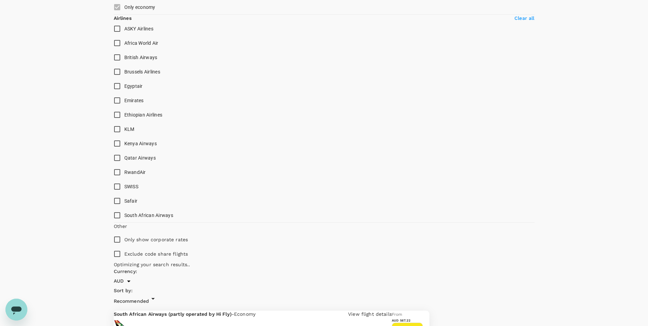
scroll to position [341, 0]
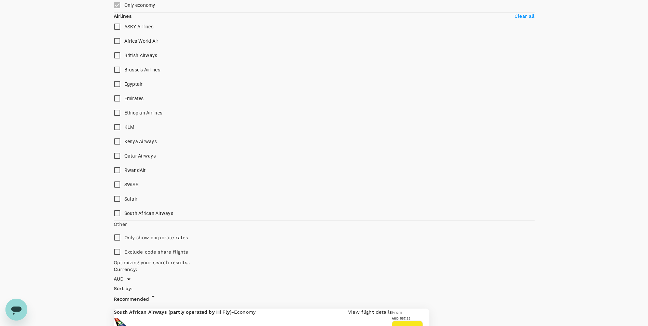
type input "3295"
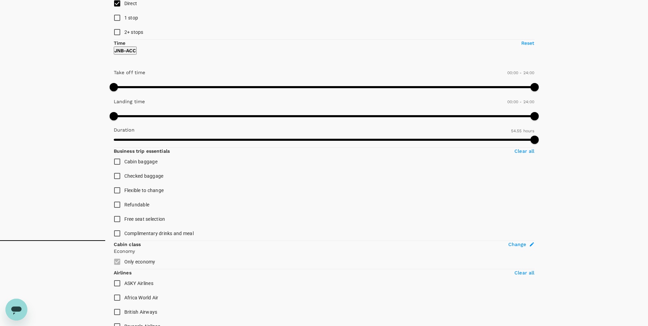
scroll to position [0, 0]
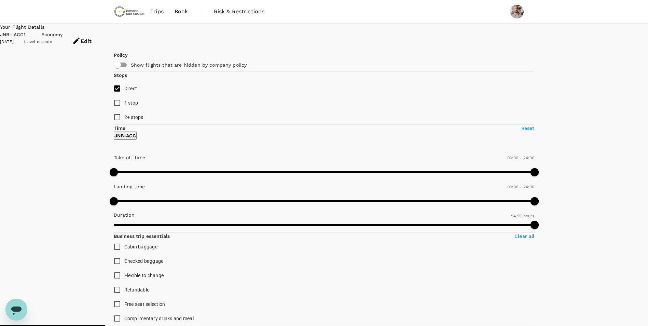
click at [179, 11] on span "Book" at bounding box center [181, 12] width 14 height 8
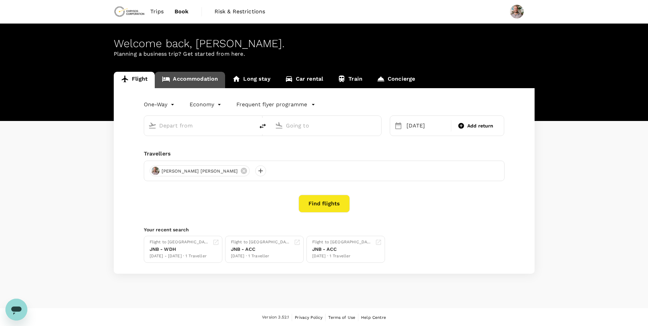
click at [202, 78] on link "Accommodation" at bounding box center [190, 80] width 70 height 16
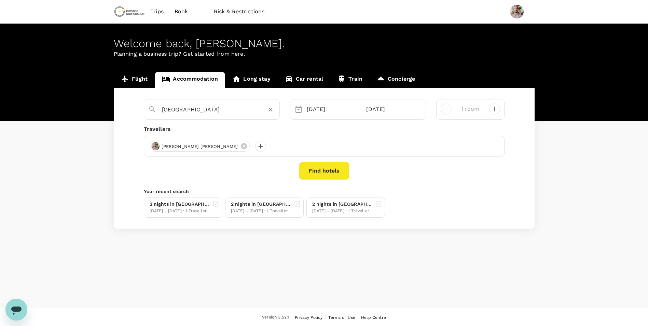
click at [201, 111] on input "[GEOGRAPHIC_DATA]" at bounding box center [209, 109] width 94 height 11
type input "L"
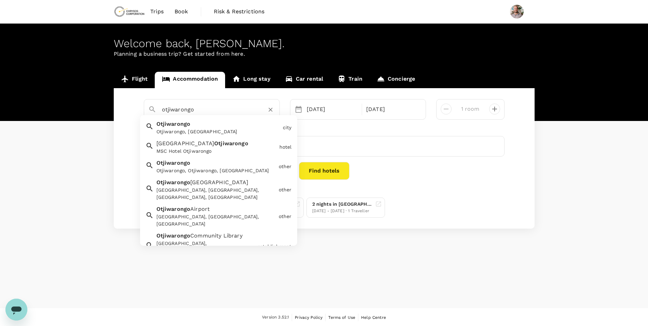
click at [210, 128] on div "Otjiwarongo, [GEOGRAPHIC_DATA]" at bounding box center [218, 131] width 124 height 7
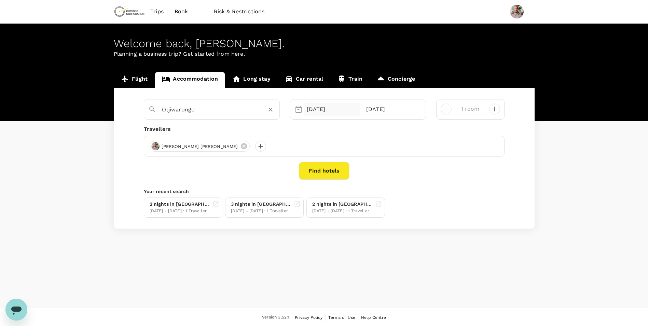
type input "Otjiwarongo"
click at [311, 110] on div "[DATE]" at bounding box center [332, 109] width 57 height 14
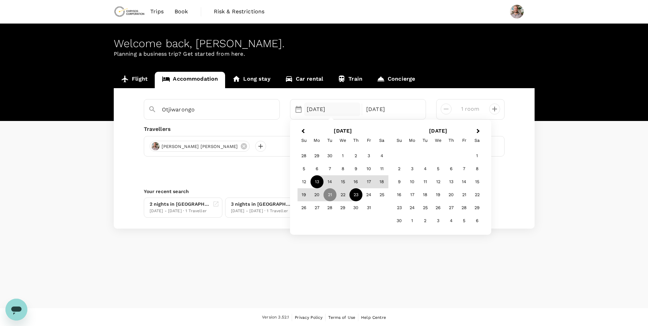
click at [315, 184] on div "13" at bounding box center [316, 181] width 13 height 13
click at [367, 183] on div "17" at bounding box center [368, 181] width 13 height 13
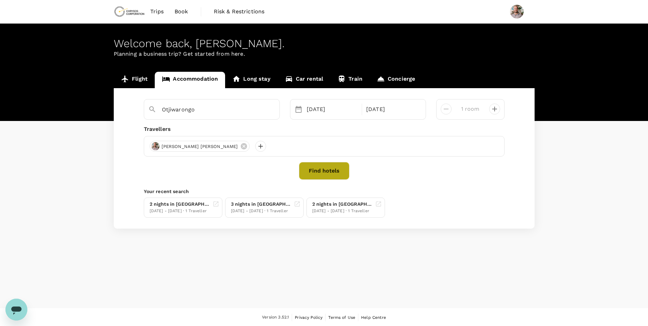
click at [339, 176] on button "Find hotels" at bounding box center [324, 171] width 51 height 18
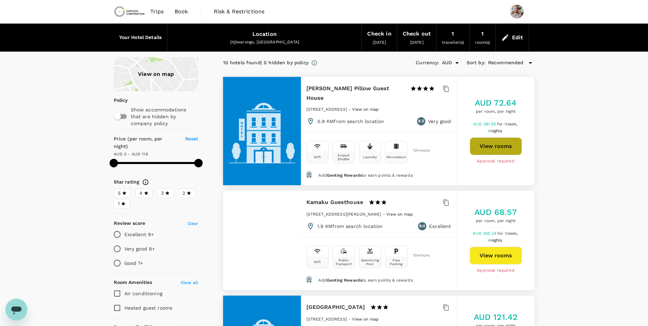
click at [494, 148] on button "View rooms" at bounding box center [495, 146] width 52 height 18
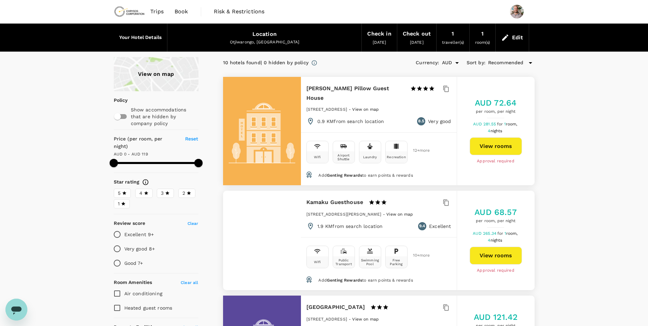
type input "118"
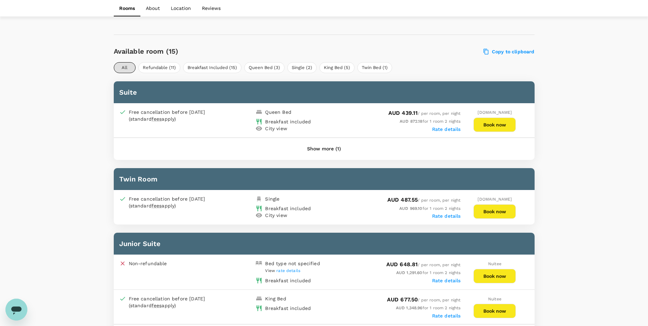
scroll to position [239, 0]
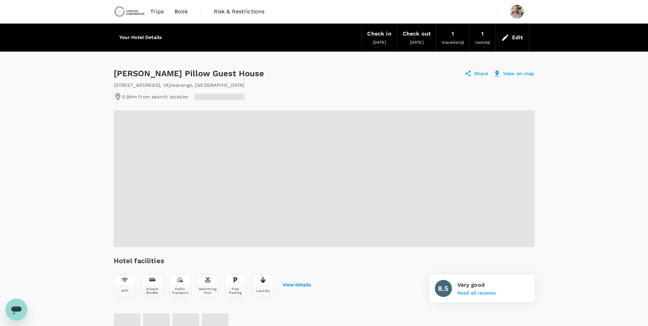
radio input "true"
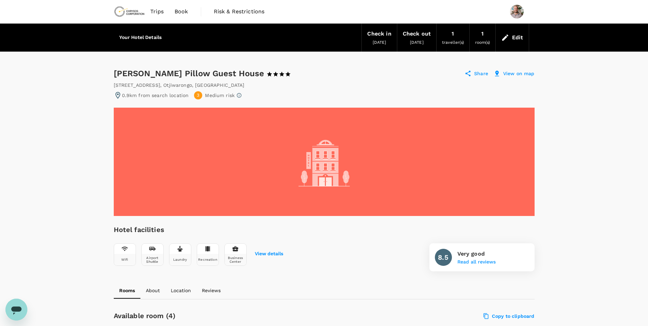
click at [507, 39] on icon at bounding box center [505, 37] width 8 height 8
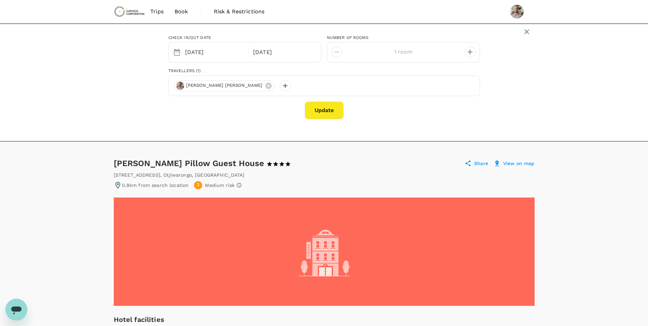
click at [330, 116] on button "Update" at bounding box center [323, 110] width 39 height 18
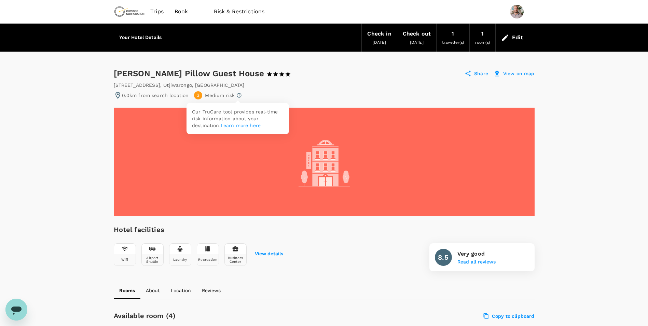
click at [238, 95] on icon at bounding box center [238, 95] width 5 height 5
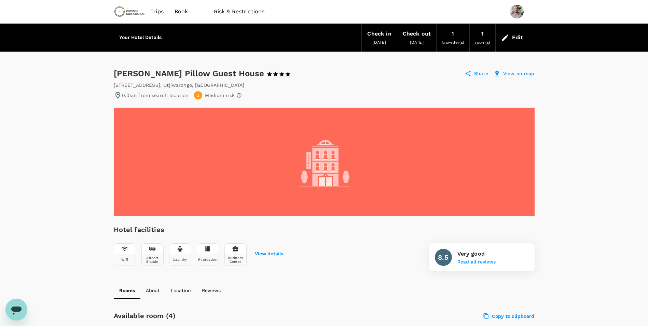
click at [176, 11] on span "Book" at bounding box center [181, 12] width 14 height 8
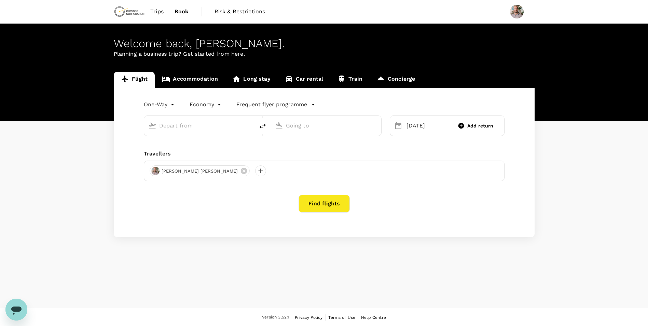
type input "OR Tambo Intl (JNB)"
type input "Kotoka Intl (ACC)"
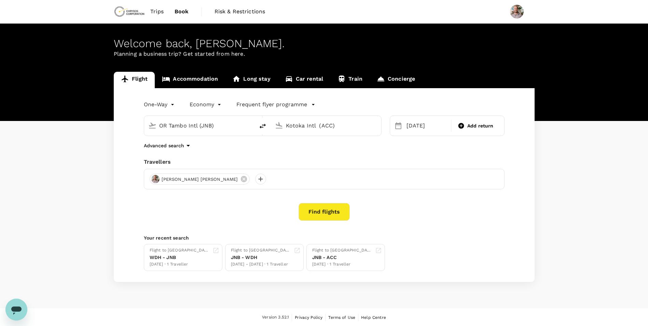
click at [166, 73] on link "Accommodation" at bounding box center [190, 80] width 70 height 16
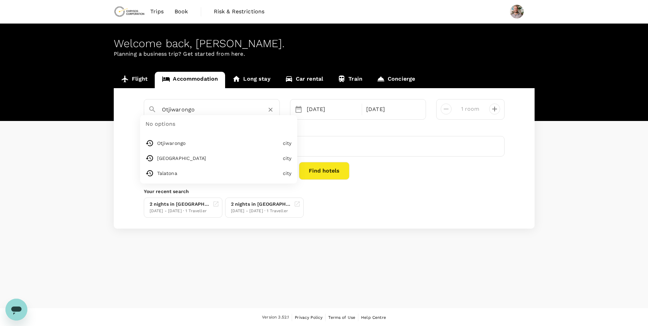
drag, startPoint x: 213, startPoint y: 111, endPoint x: 147, endPoint y: 111, distance: 66.6
click at [147, 111] on div "Otjiwarongo" at bounding box center [209, 107] width 132 height 18
type input "[GEOGRAPHIC_DATA]"
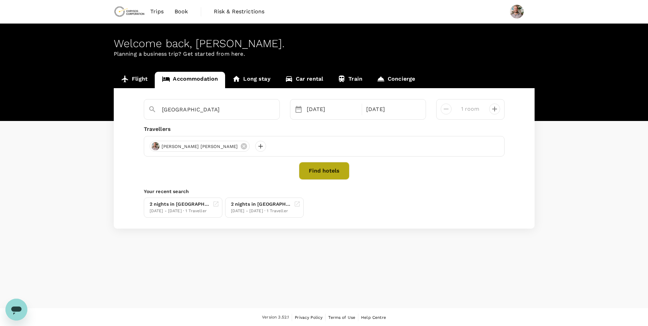
click at [330, 169] on button "Find hotels" at bounding box center [324, 171] width 51 height 18
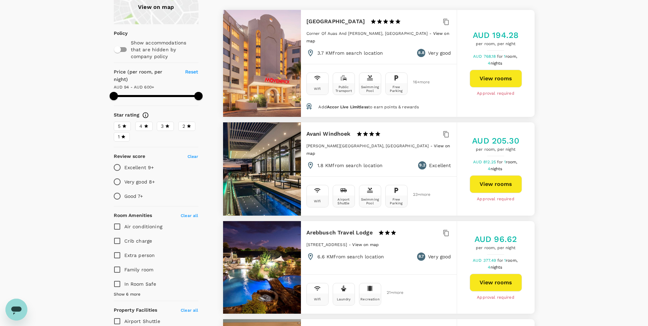
scroll to position [34, 0]
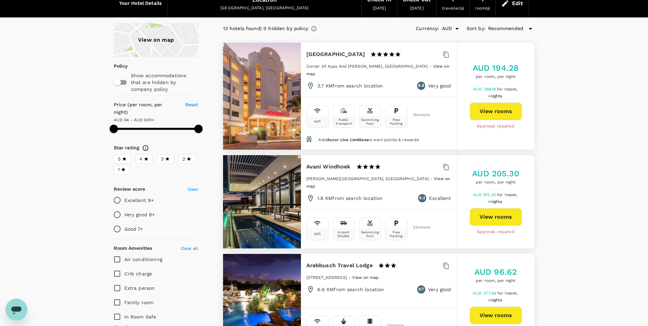
click at [118, 193] on input "Excellent 9+" at bounding box center [117, 200] width 14 height 14
radio input "true"
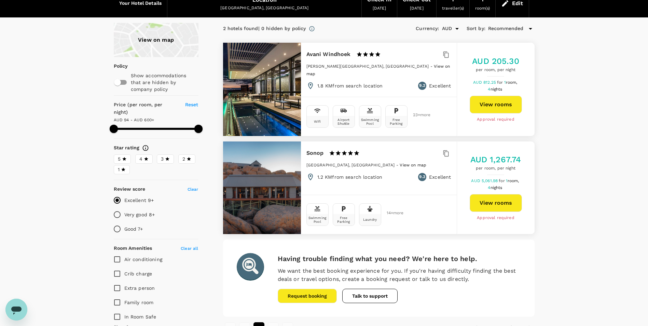
type input "599.13"
